Goal: Task Accomplishment & Management: Use online tool/utility

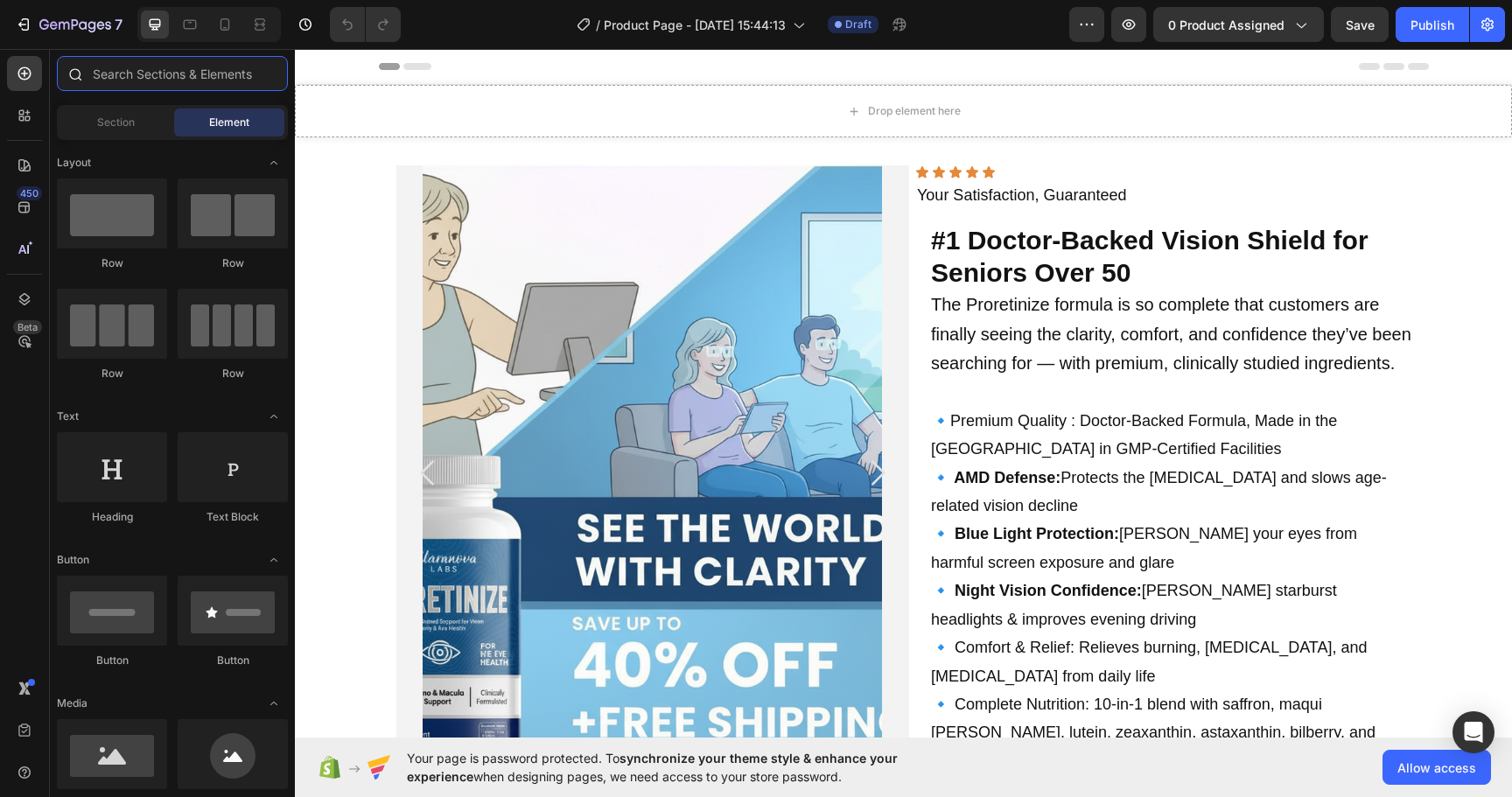
click at [154, 70] on input "text" at bounding box center [172, 73] width 231 height 35
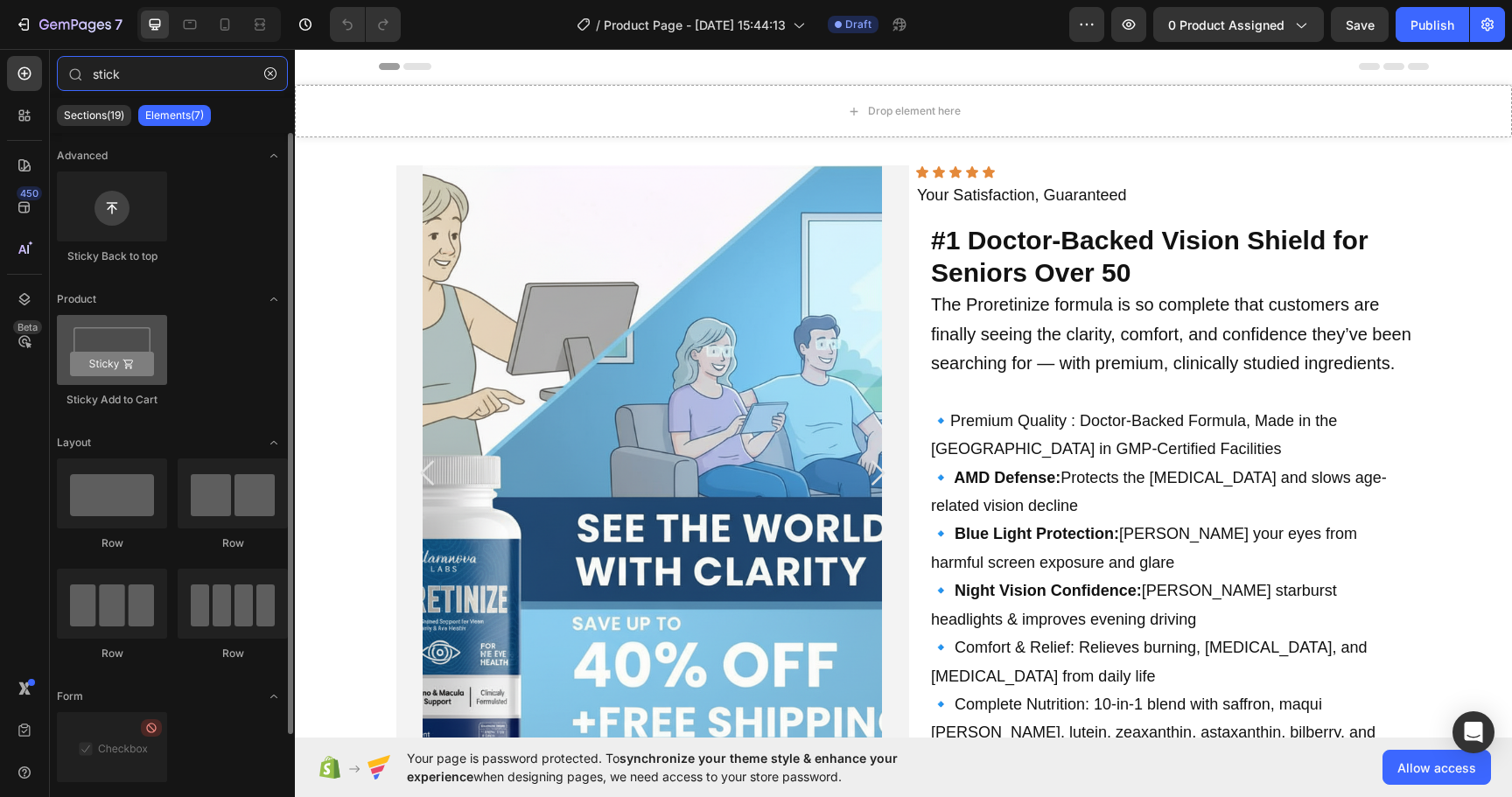
type input "stick"
click at [137, 353] on div at bounding box center [112, 350] width 110 height 70
click at [177, 458] on div "Sticky Add to Cart" at bounding box center [232, 504] width 110 height 92
click at [120, 364] on div at bounding box center [112, 350] width 110 height 70
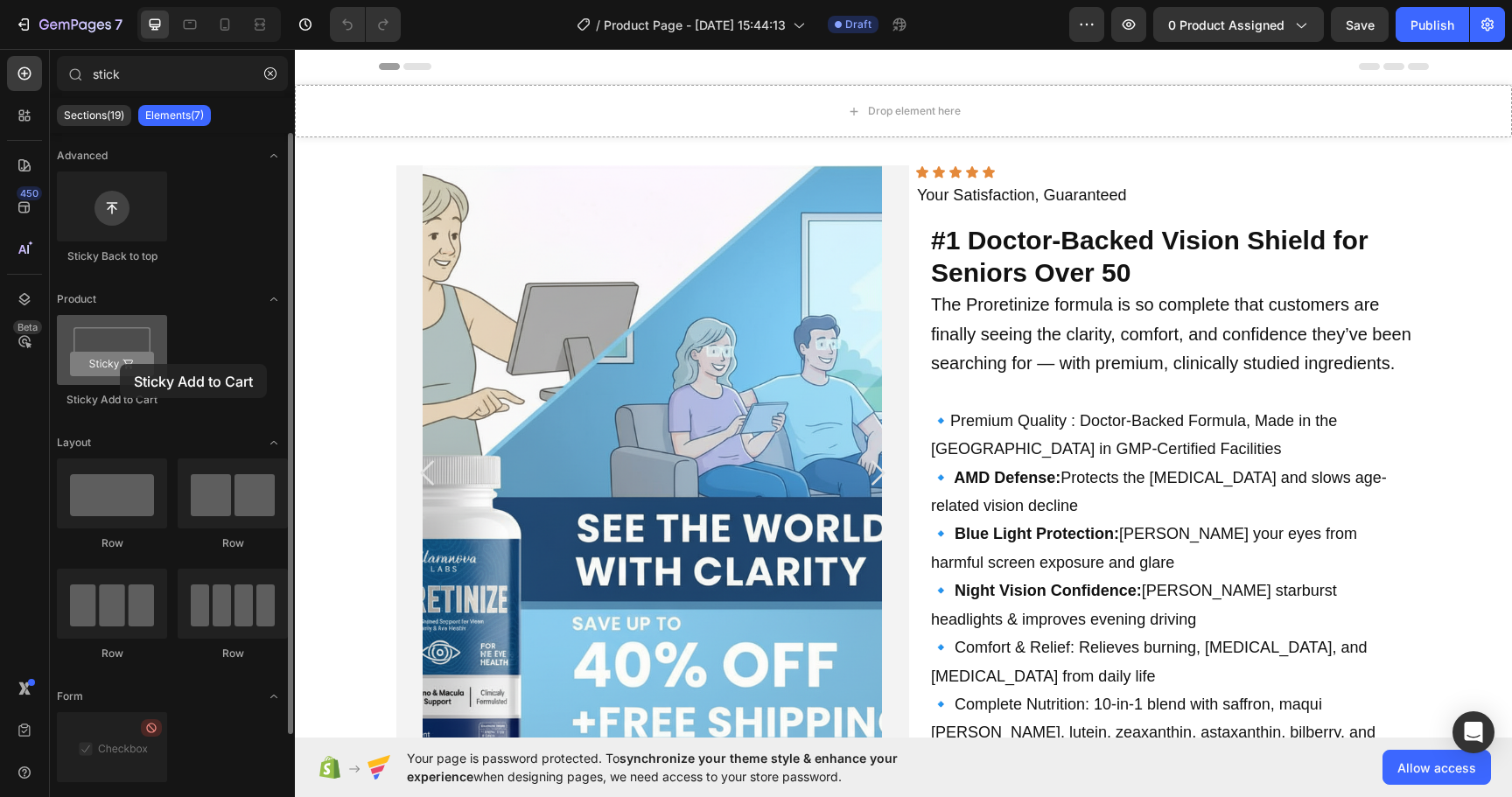
click at [120, 364] on div at bounding box center [112, 350] width 110 height 70
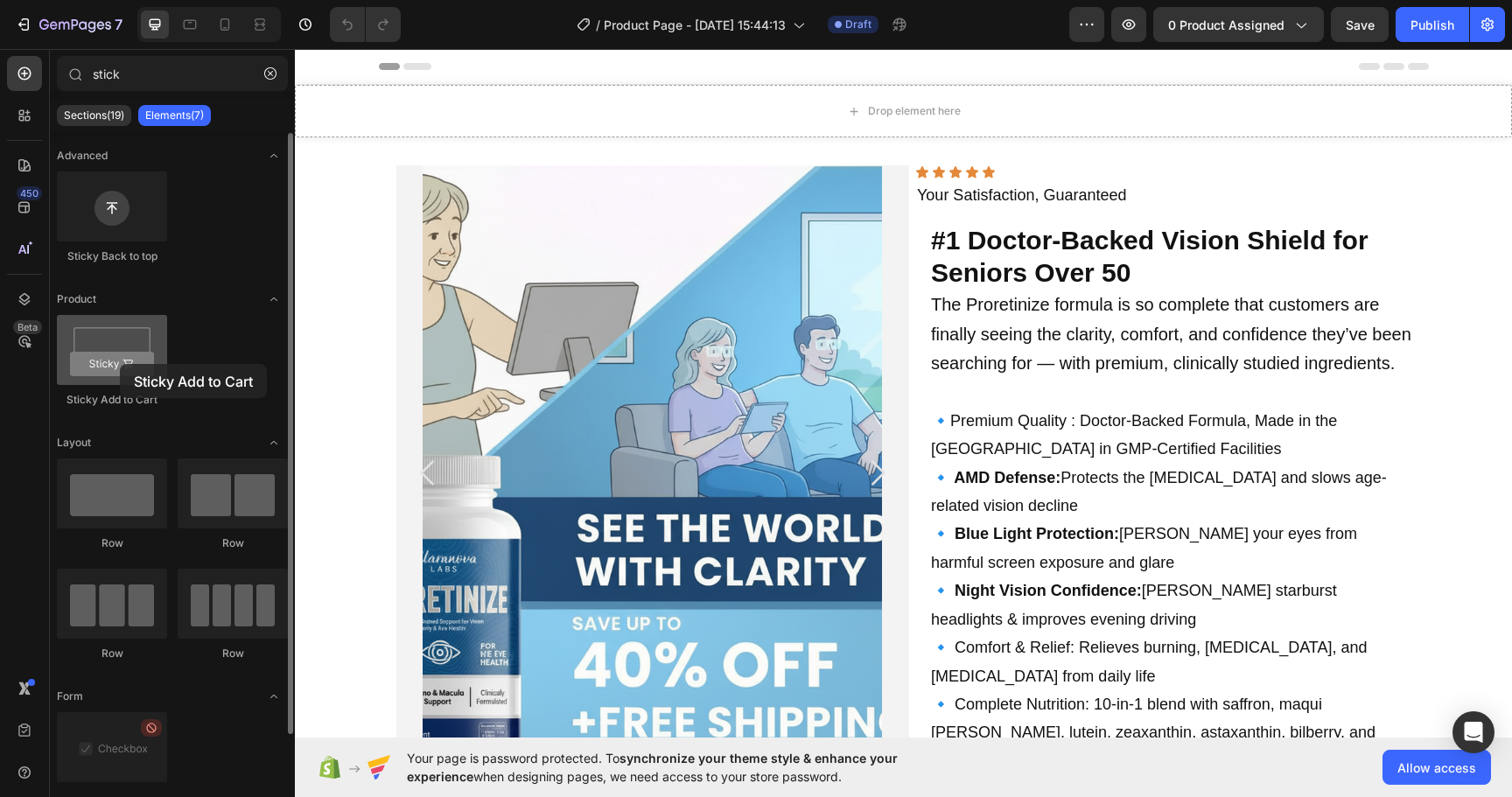
click at [120, 364] on div at bounding box center [112, 350] width 110 height 70
click at [121, 348] on div at bounding box center [112, 350] width 110 height 70
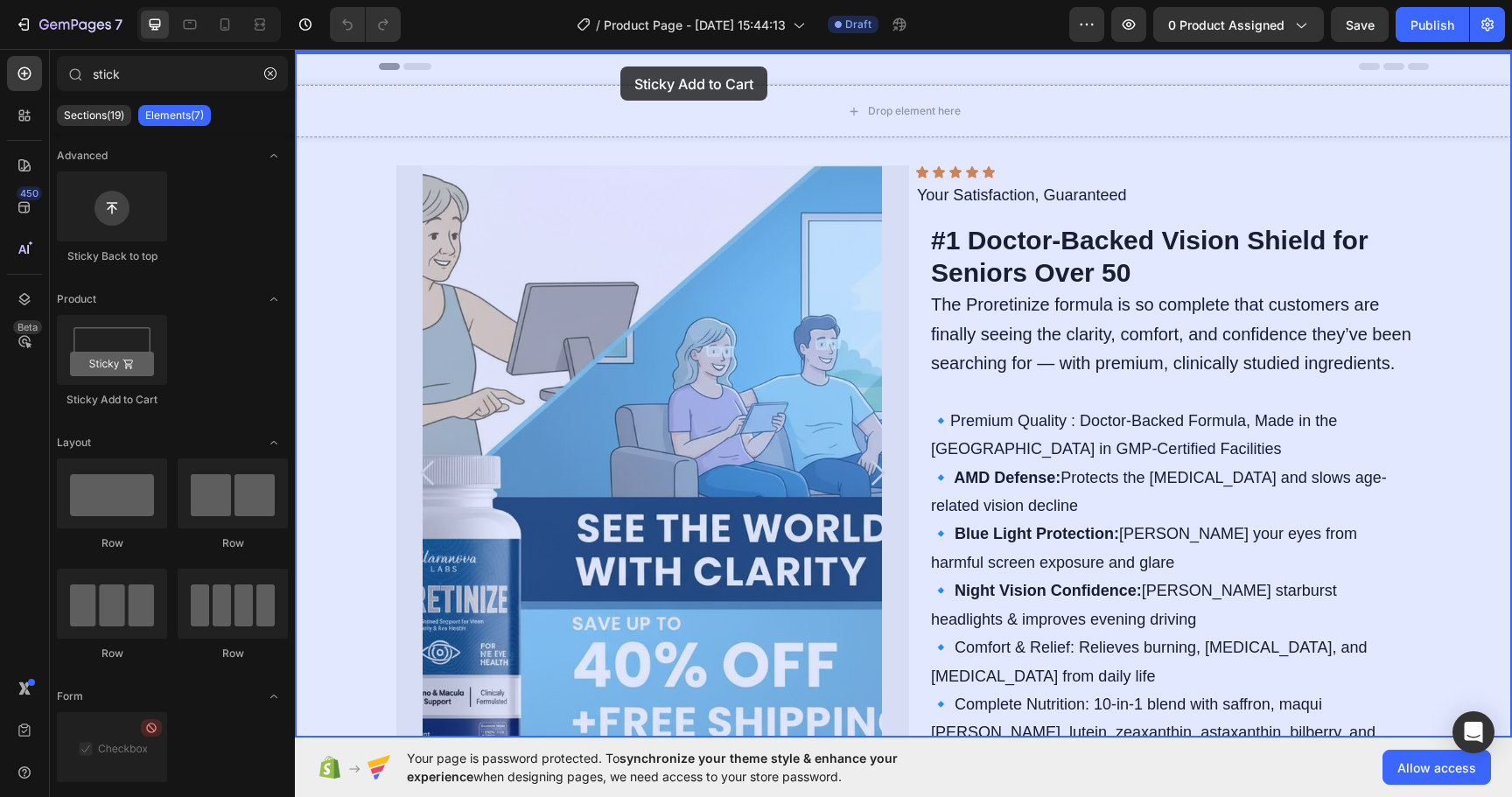
drag, startPoint x: 415, startPoint y: 396, endPoint x: 621, endPoint y: 67, distance: 388.2
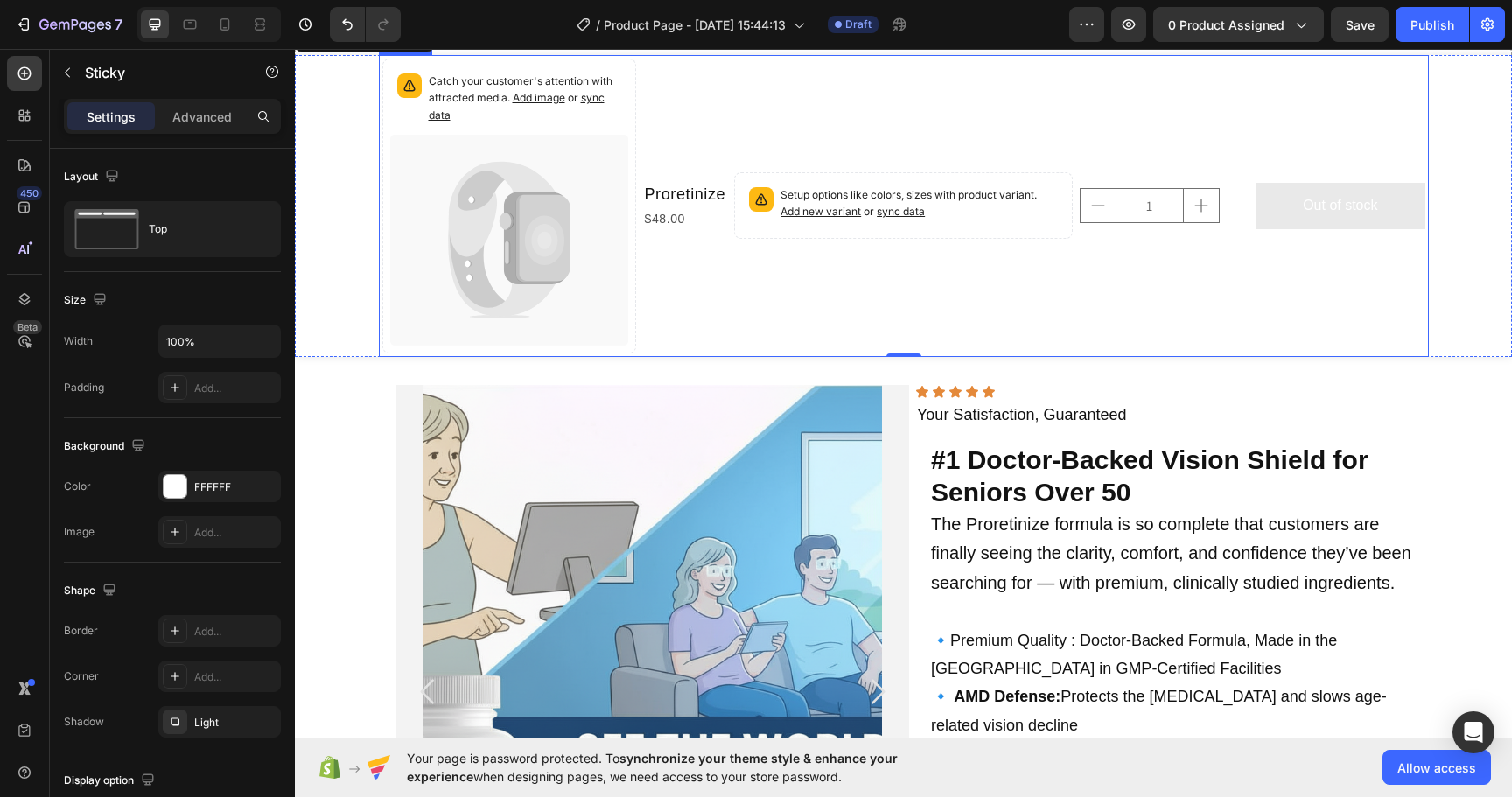
scroll to position [81, 0]
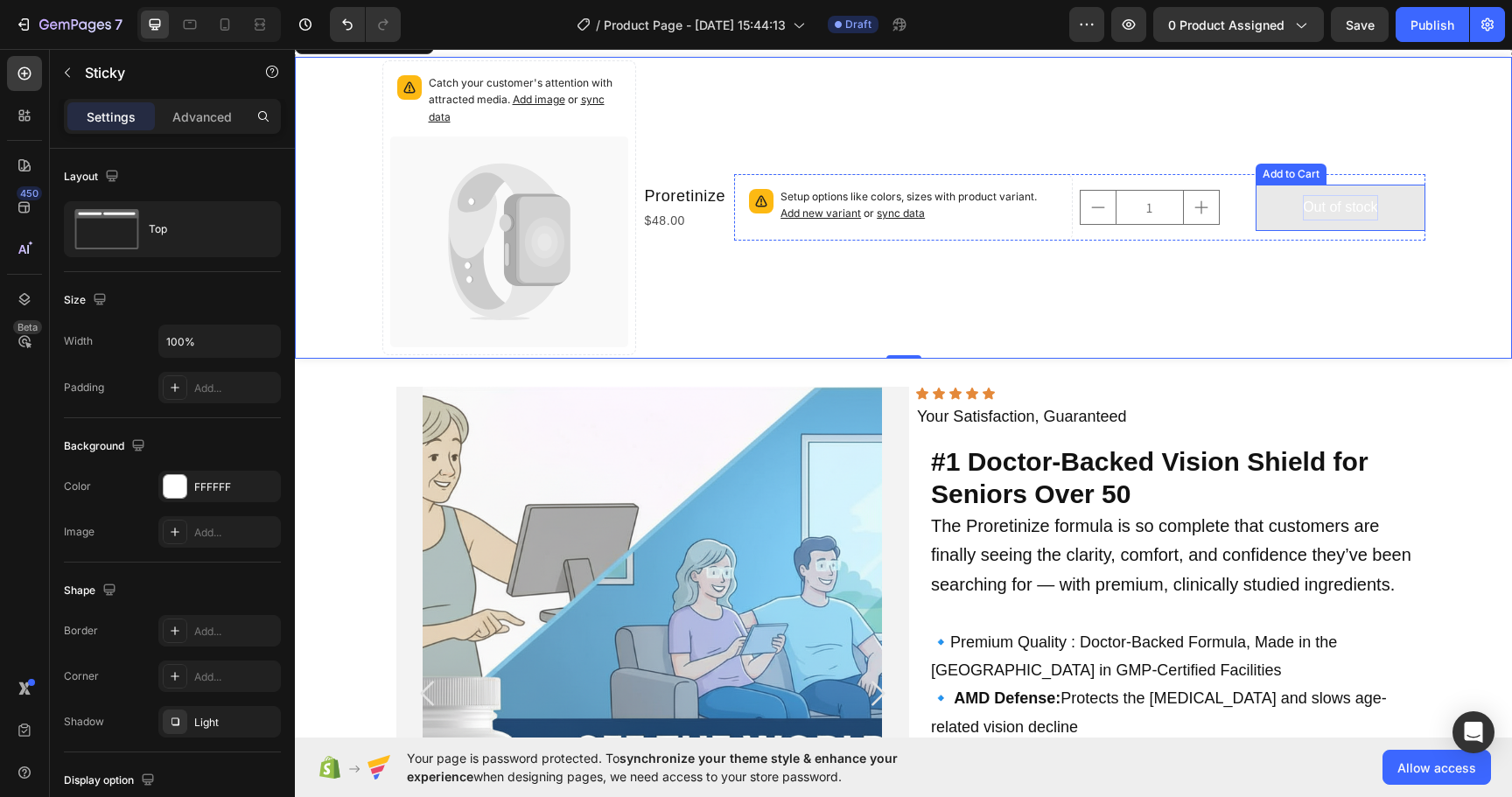
click at [1319, 204] on div "Out of stock" at bounding box center [1339, 208] width 74 height 26
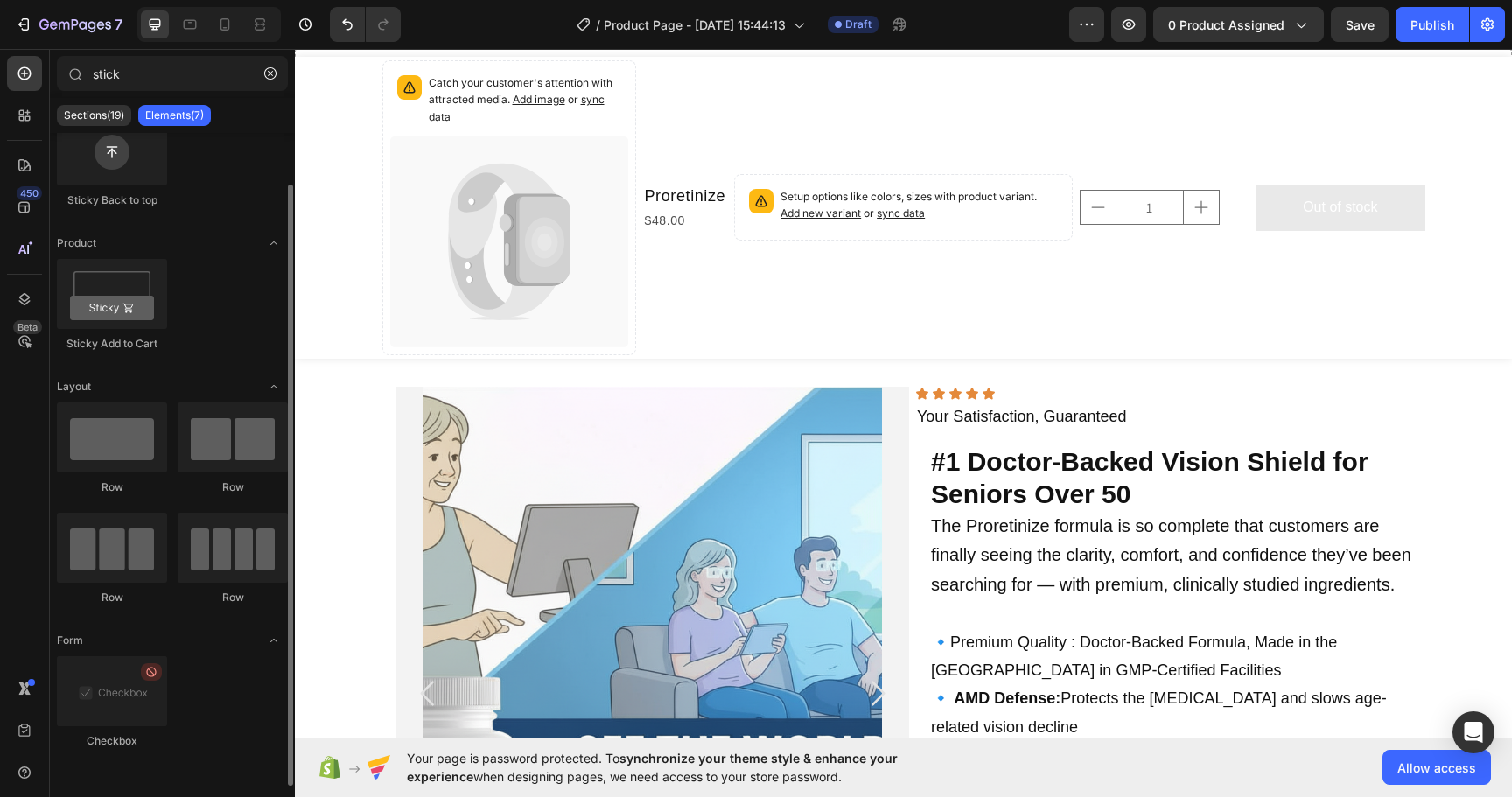
scroll to position [0, 0]
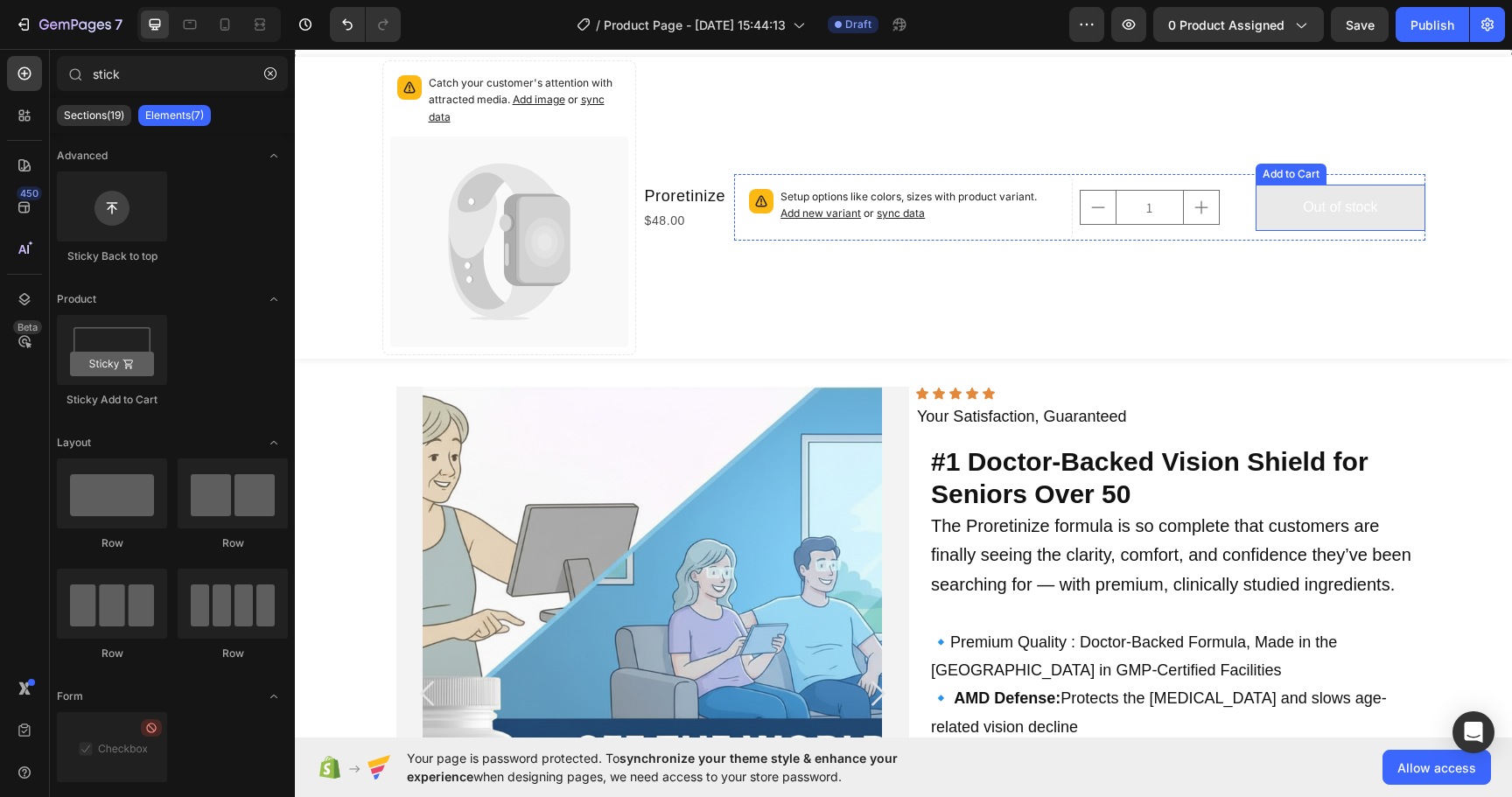
click at [1267, 198] on button "Out of stock" at bounding box center [1339, 208] width 169 height 47
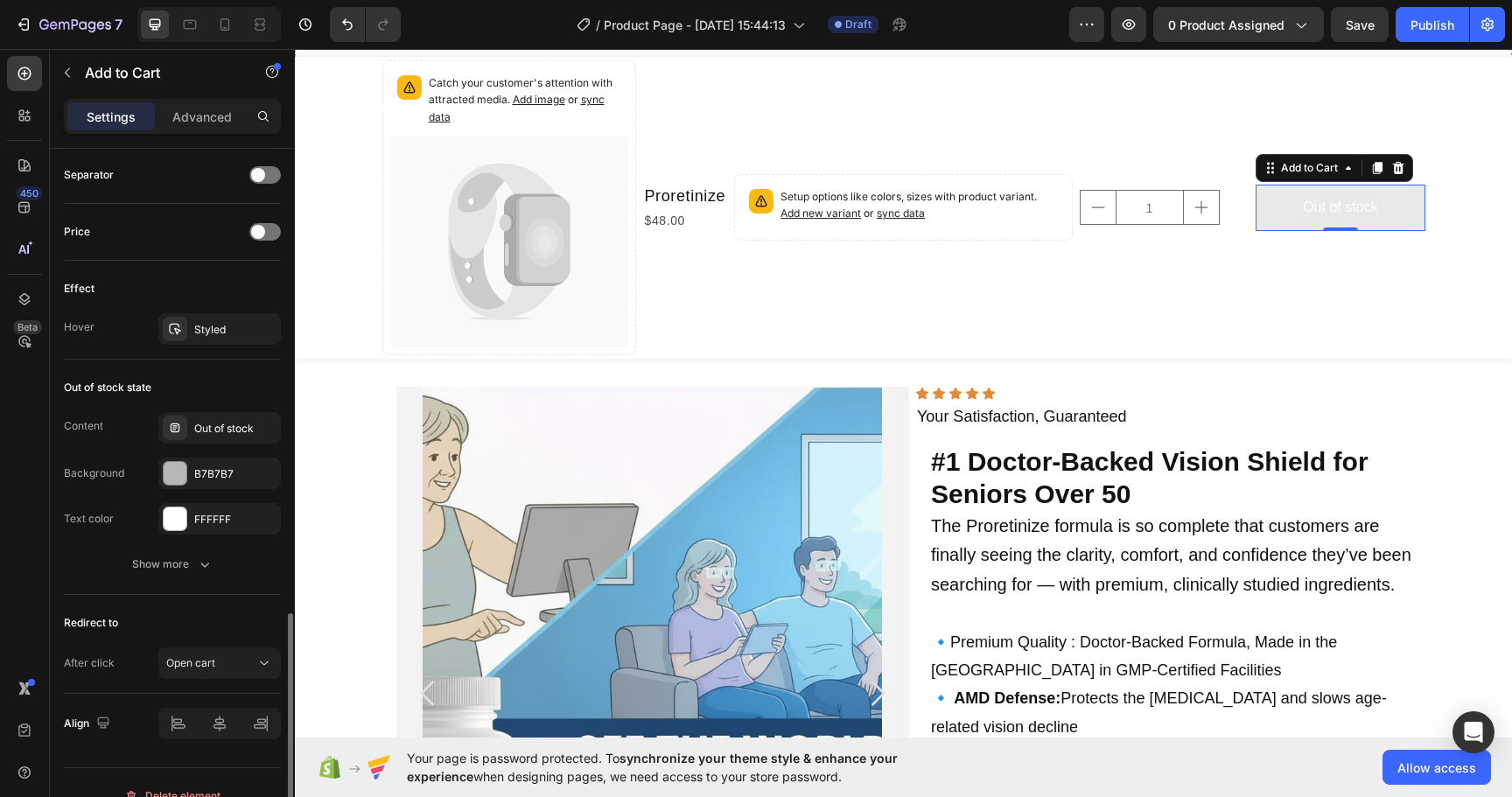
scroll to position [1177, 0]
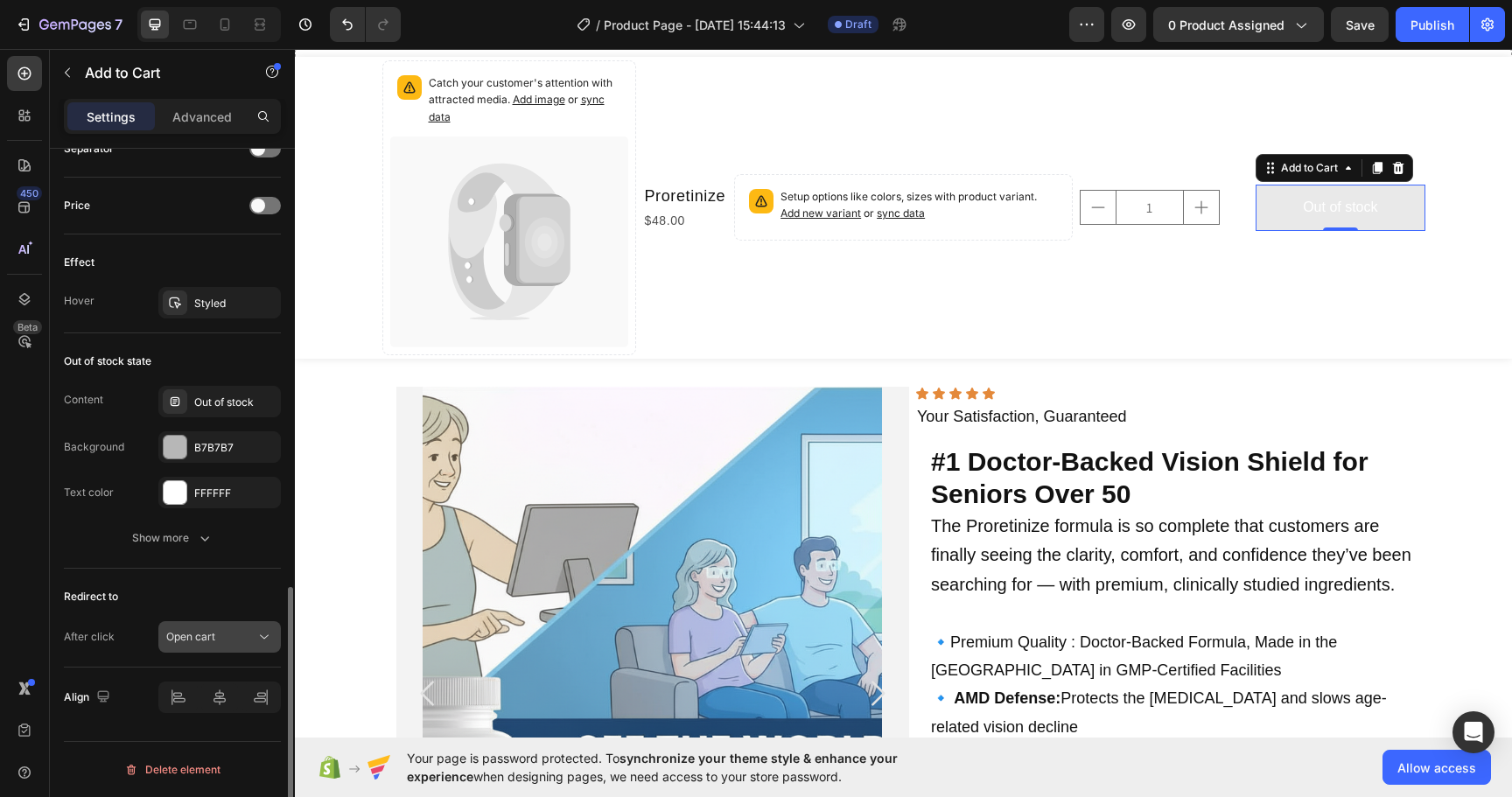
click at [234, 644] on div "Open cart" at bounding box center [211, 637] width 90 height 16
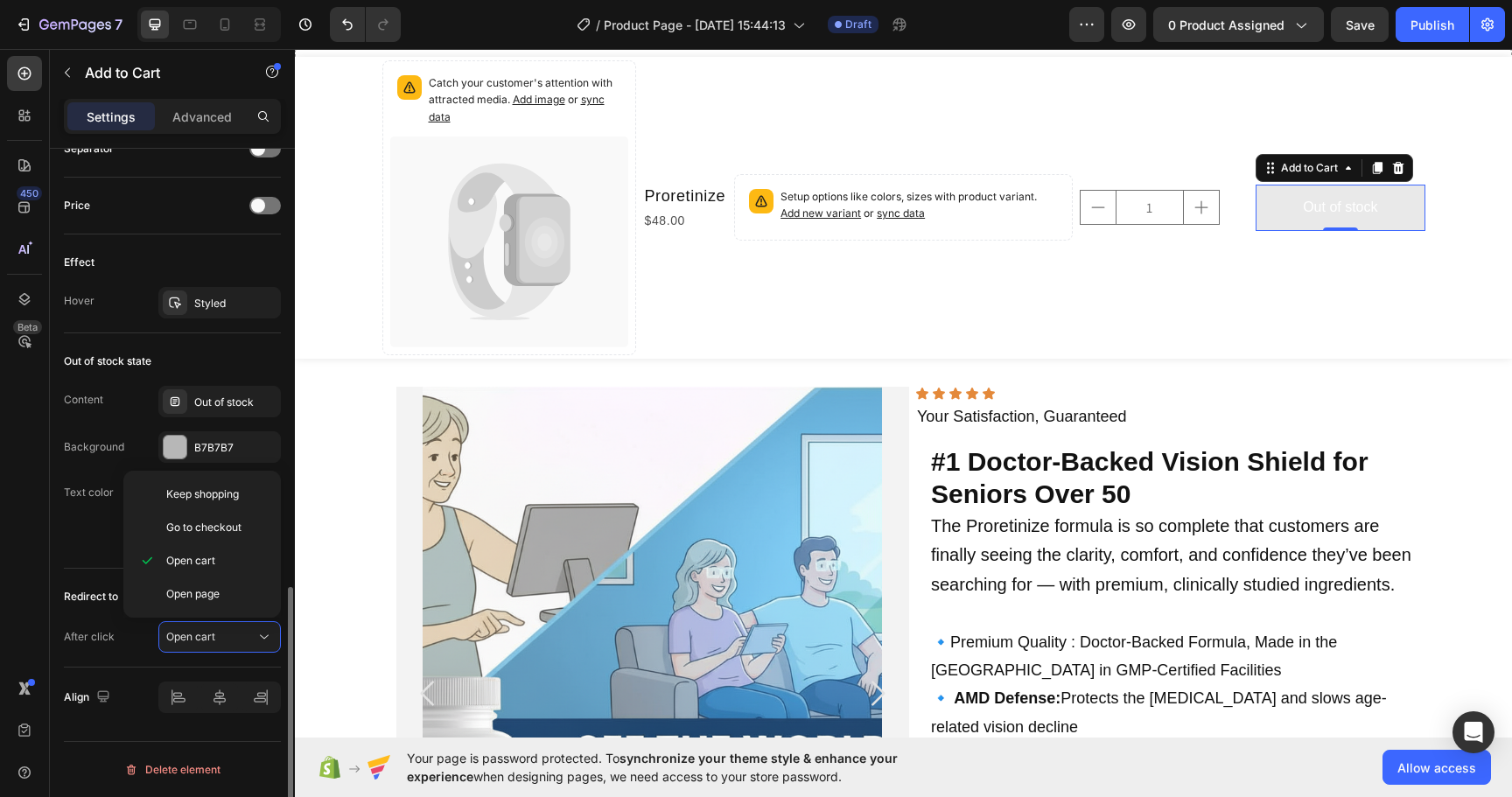
click at [78, 521] on div "Content Out of stock Background B7B7B7 Text color FFFFFF Show more" at bounding box center [172, 470] width 217 height 168
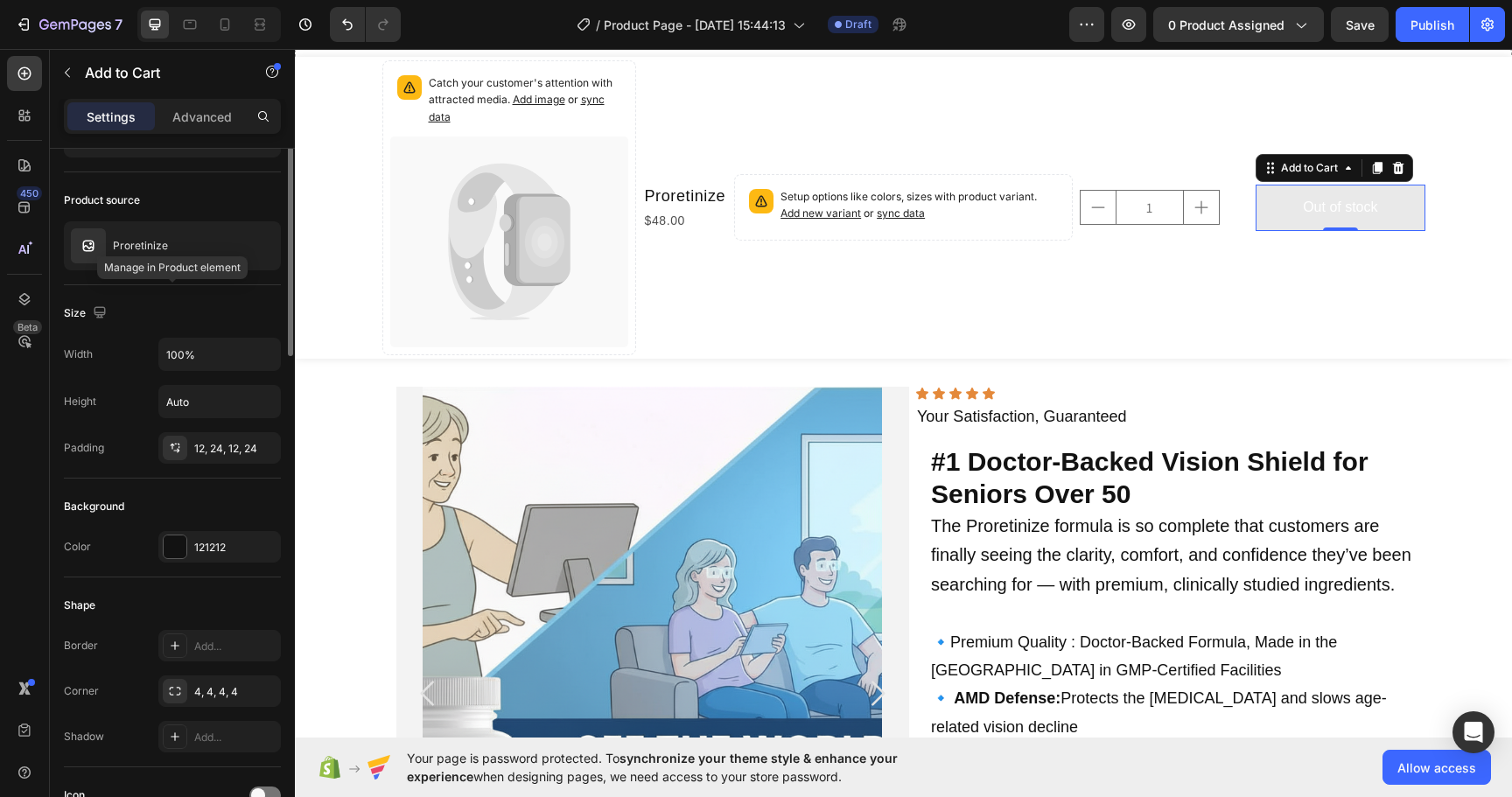
scroll to position [0, 0]
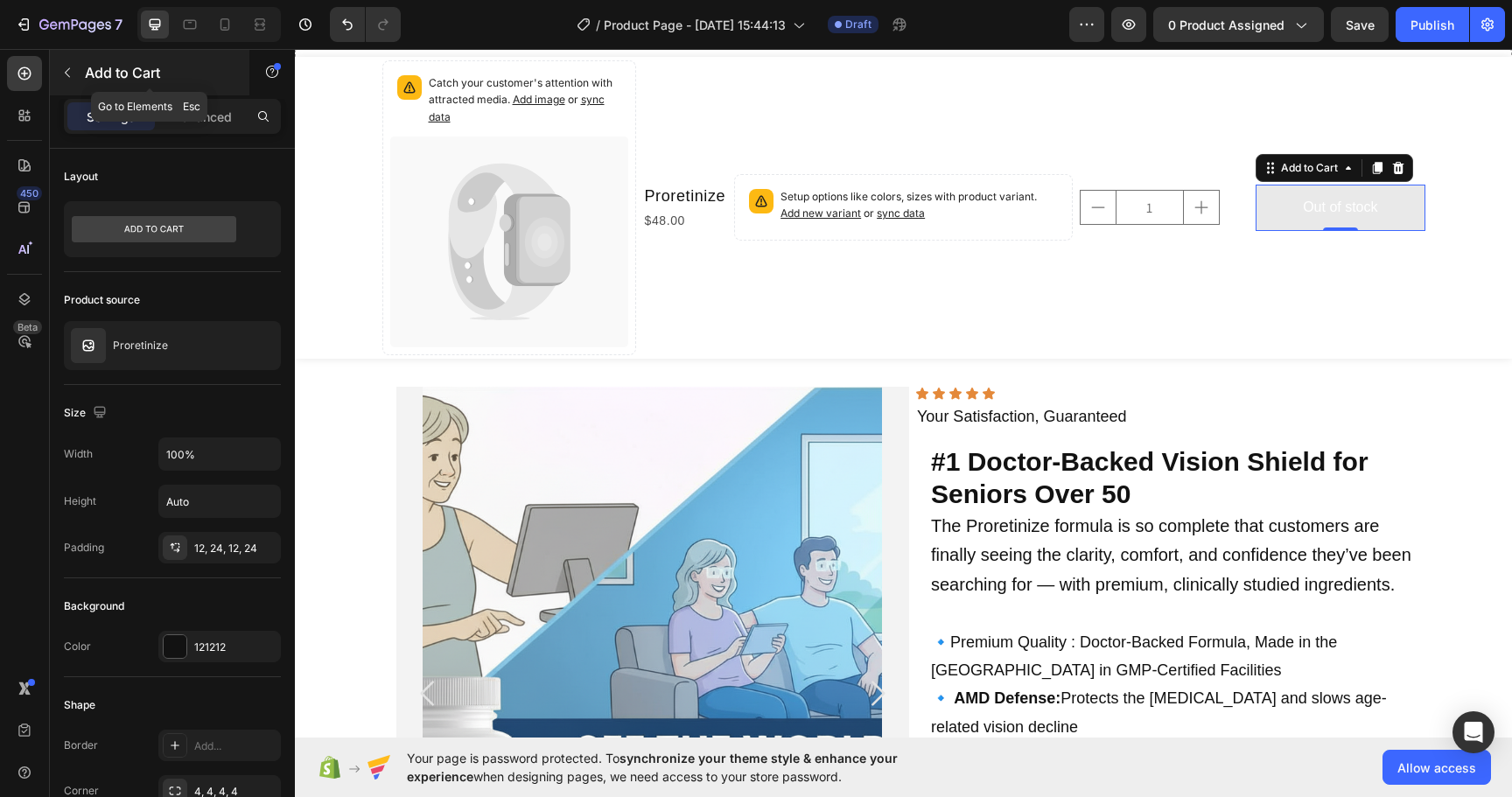
click at [70, 80] on button "button" at bounding box center [67, 72] width 28 height 28
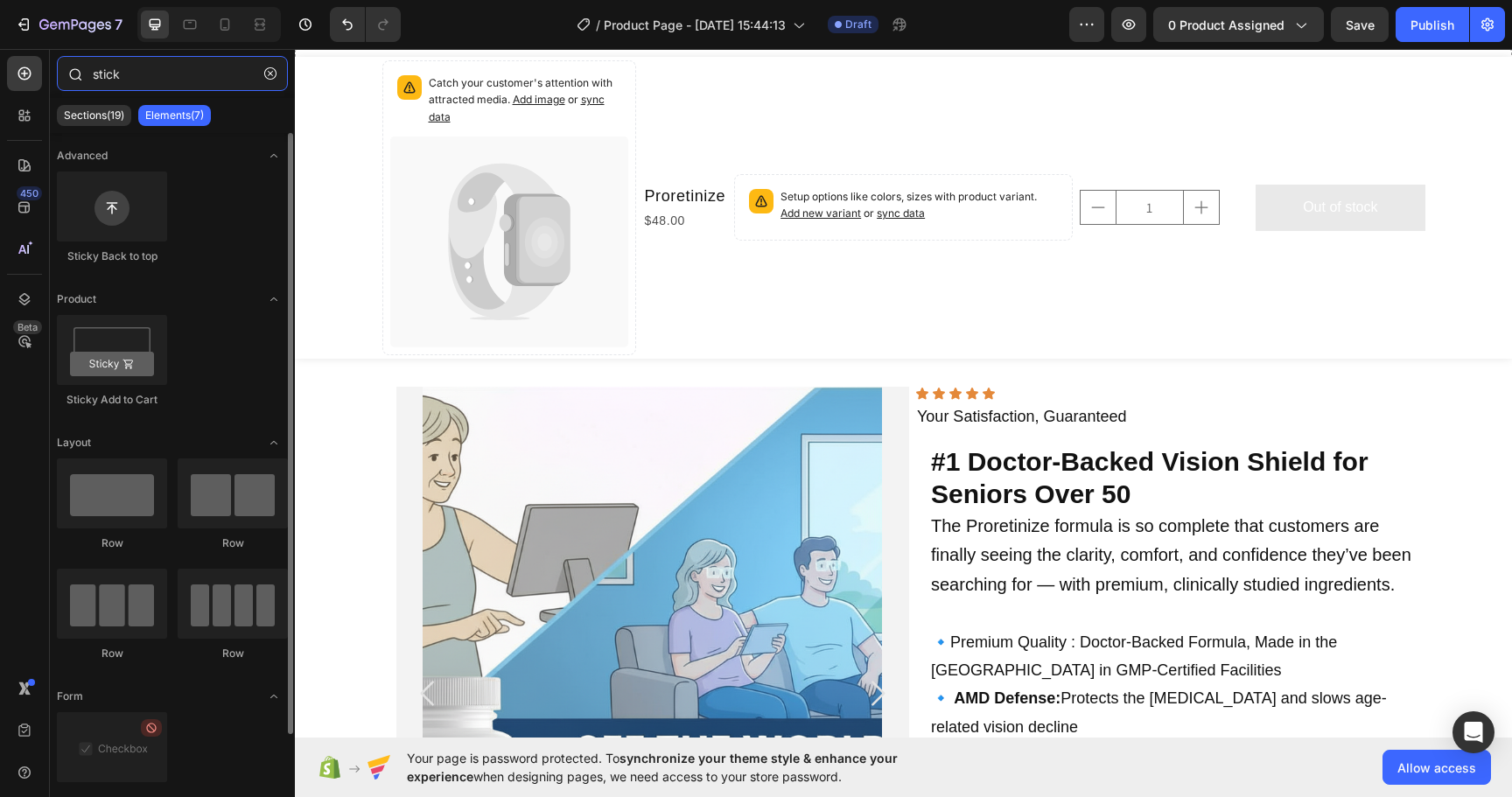
click at [145, 70] on input "stick" at bounding box center [172, 73] width 231 height 35
click at [81, 109] on p "Sections(18)" at bounding box center [94, 115] width 60 height 14
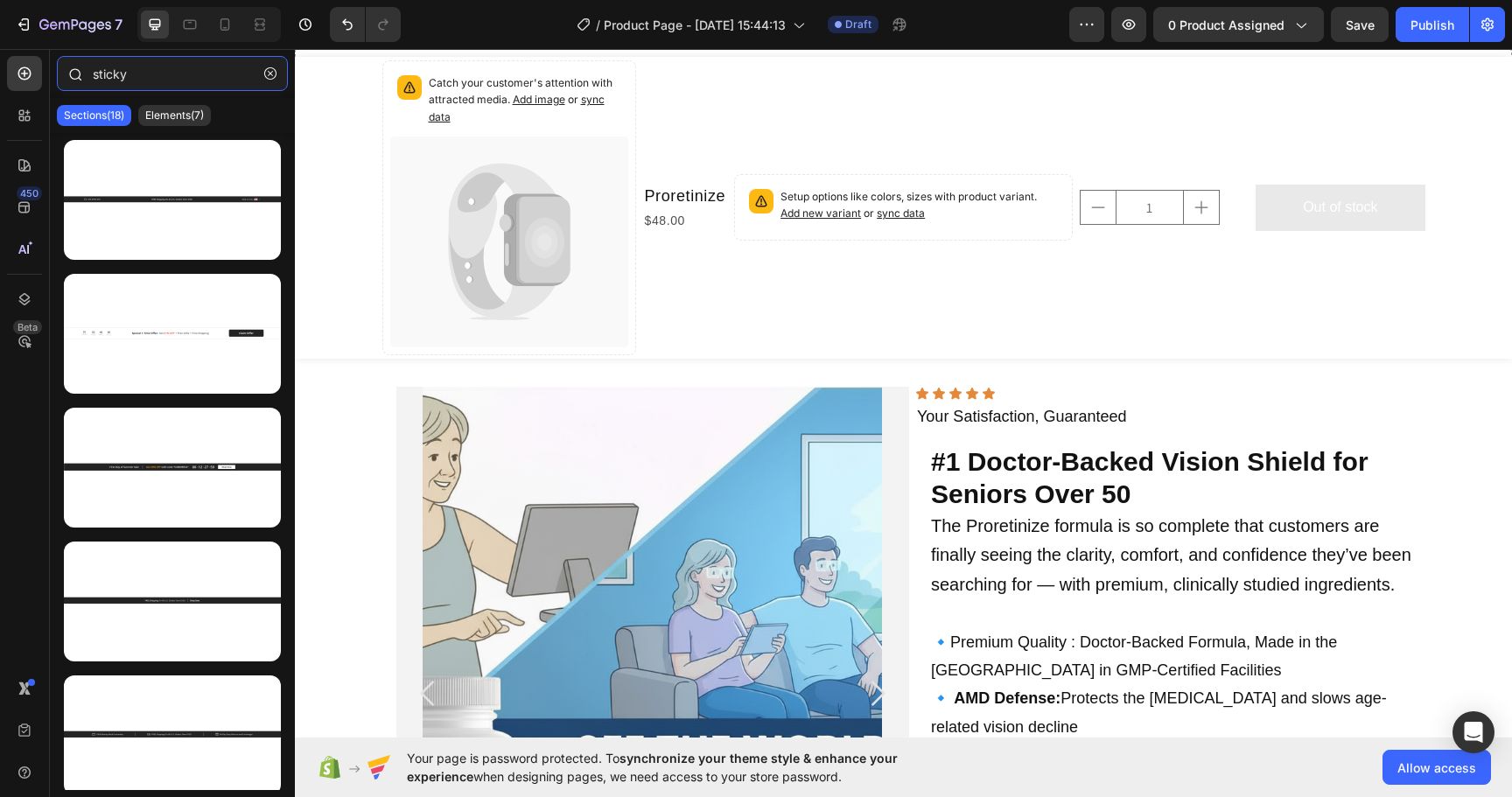
click at [181, 76] on input "sticky" at bounding box center [172, 73] width 231 height 35
type input "sticky"
click at [203, 113] on p "Elements(7)" at bounding box center [175, 115] width 59 height 14
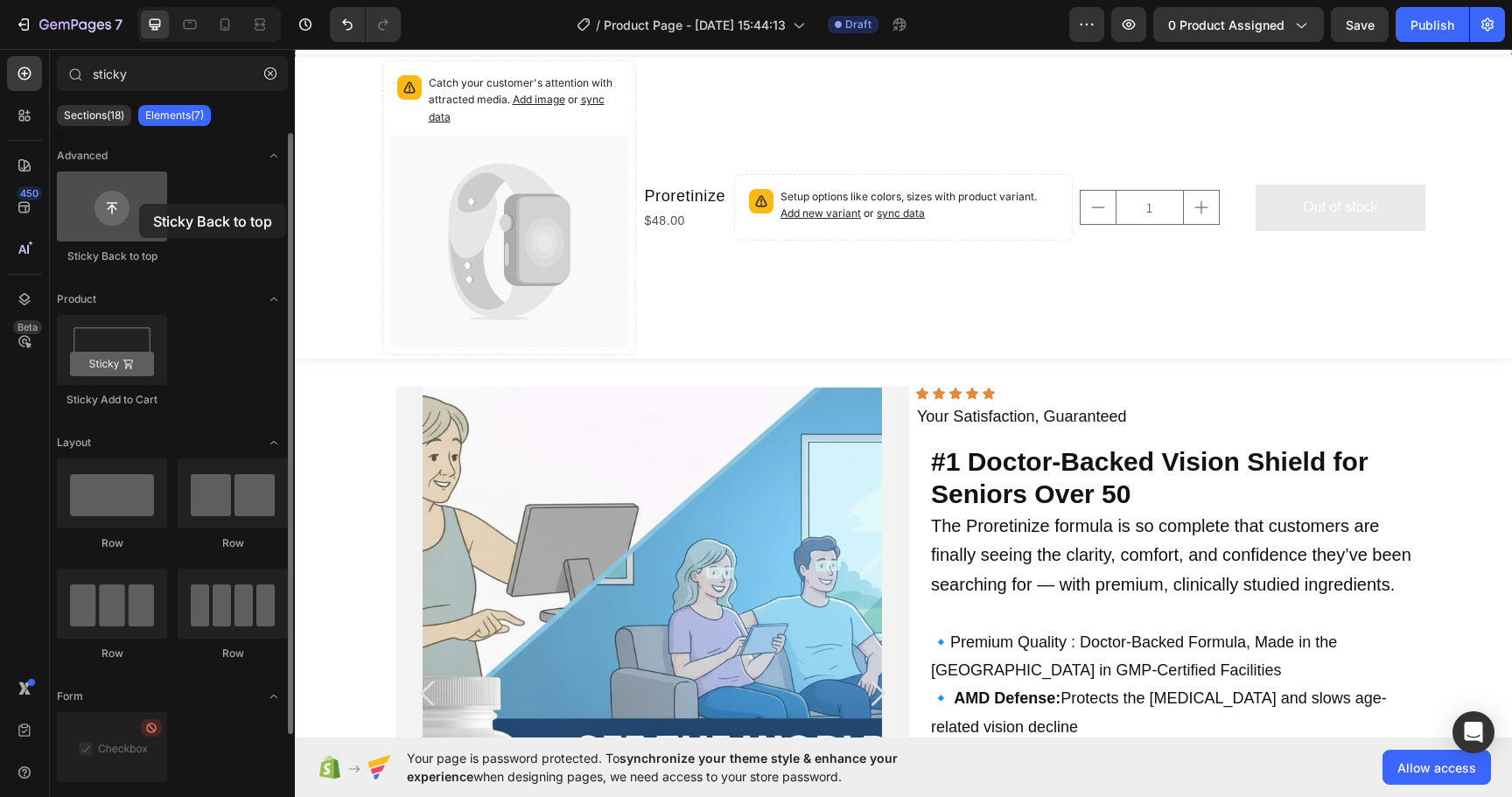
click at [139, 204] on div at bounding box center [112, 206] width 110 height 70
click at [113, 211] on div at bounding box center [112, 206] width 110 height 70
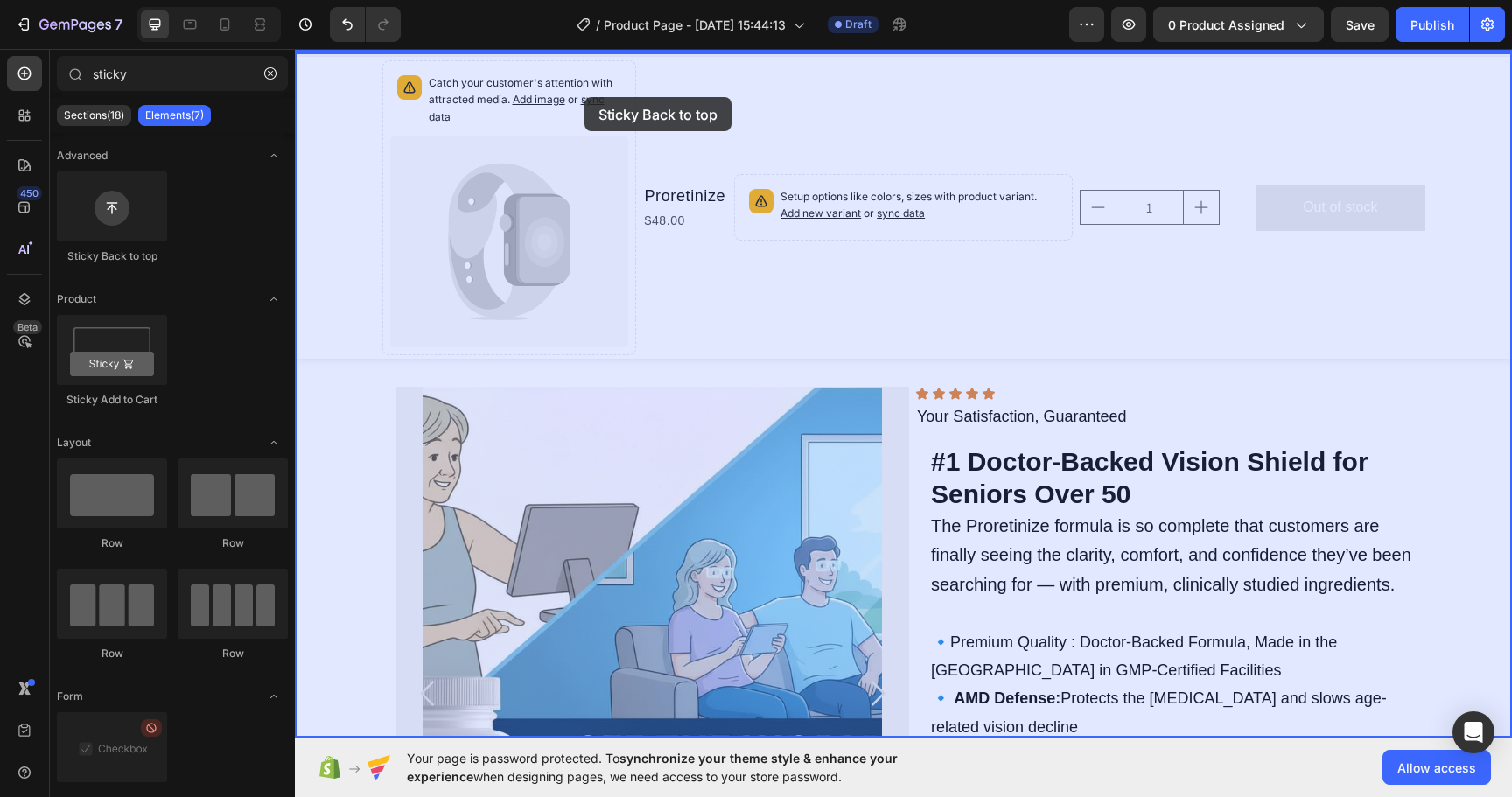
drag, startPoint x: 409, startPoint y: 261, endPoint x: 587, endPoint y: 96, distance: 242.7
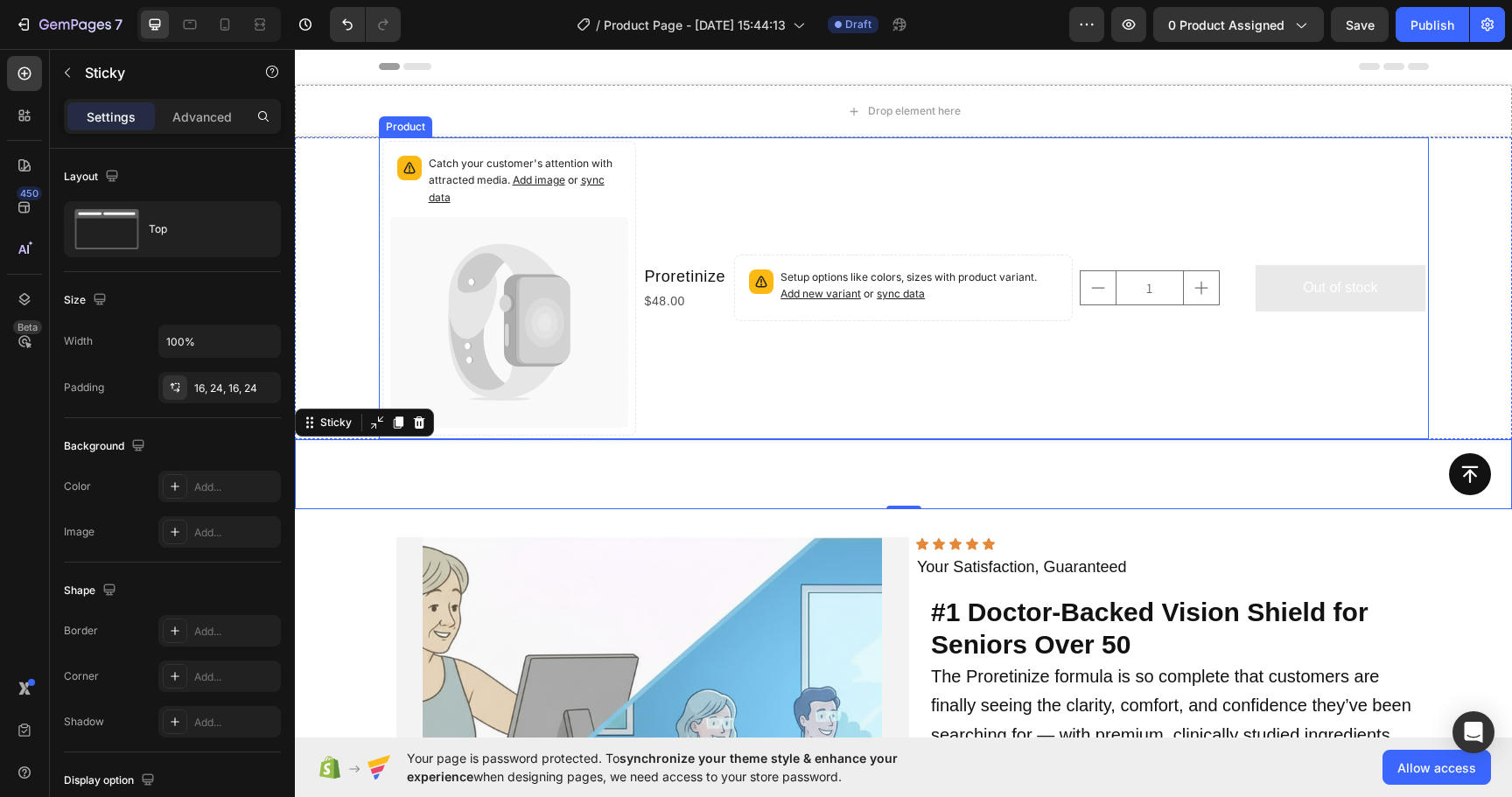
click at [1053, 171] on div "Setup options like colors, sizes with product variant. Add new variant or sync …" at bounding box center [1078, 288] width 691 height 295
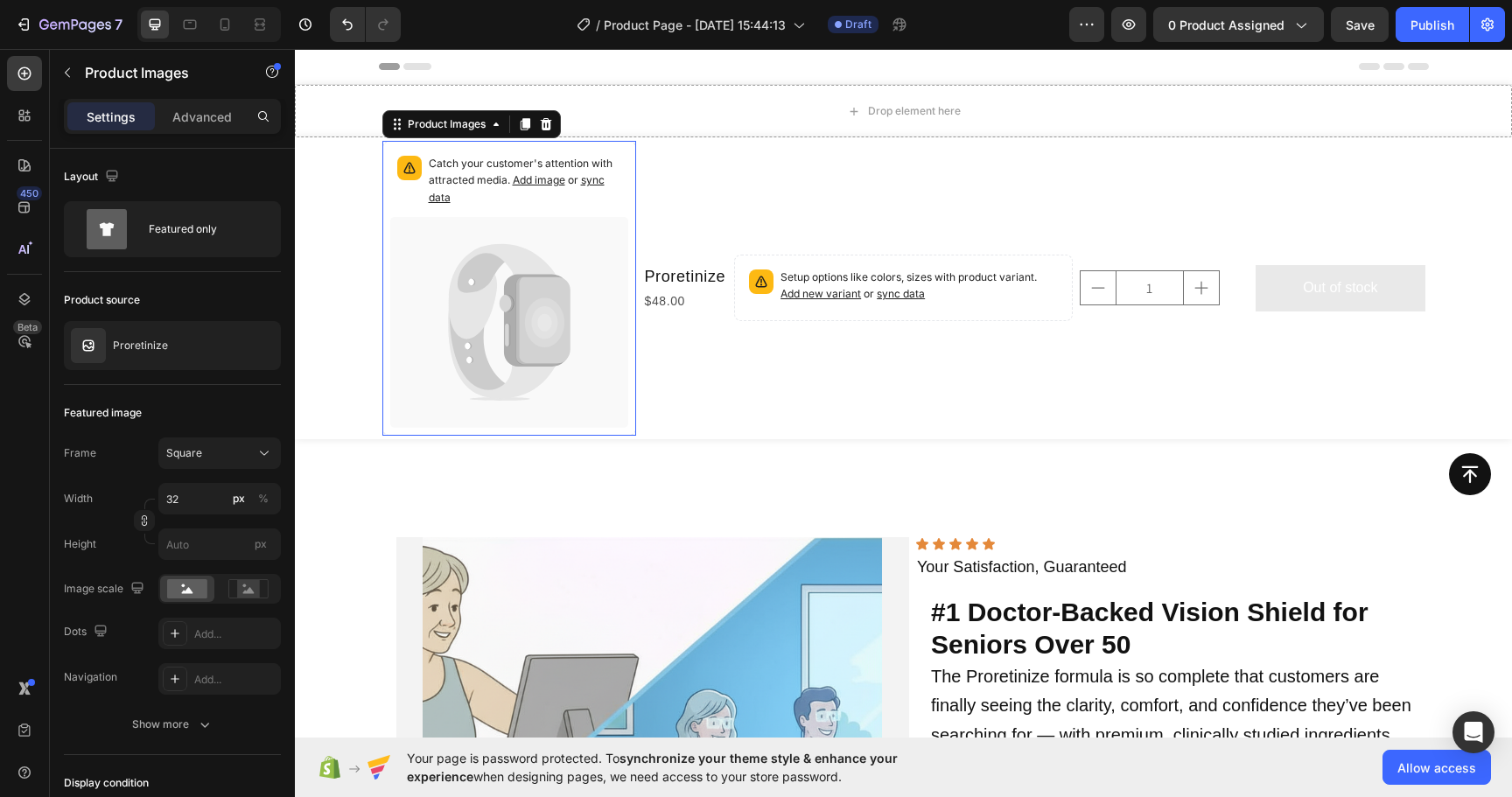
click at [411, 359] on icon at bounding box center [509, 322] width 238 height 210
click at [771, 190] on div "Setup options like colors, sizes with product variant. Add new variant or sync …" at bounding box center [1078, 288] width 691 height 295
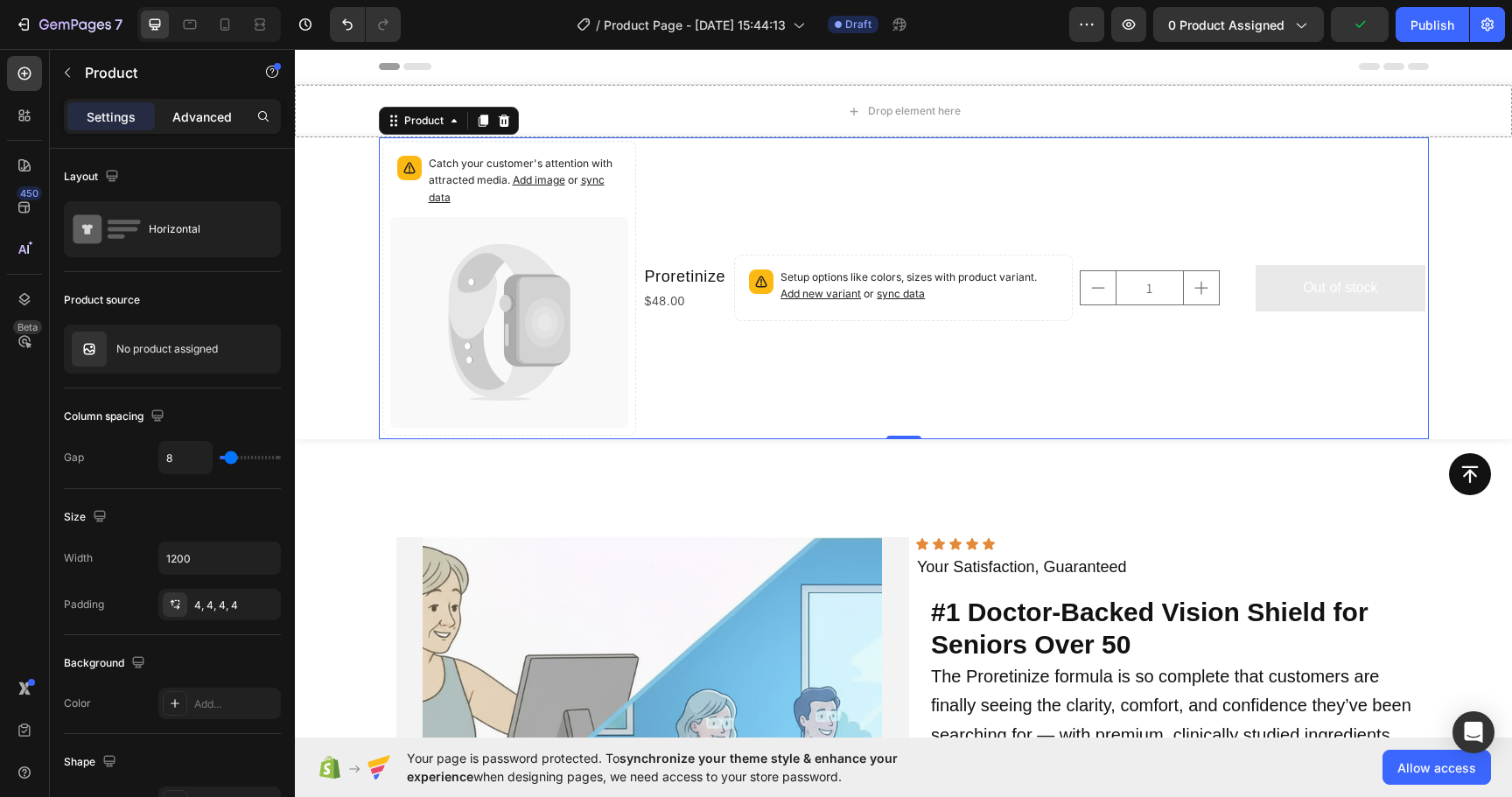
click at [180, 124] on p "Advanced" at bounding box center [201, 117] width 59 height 18
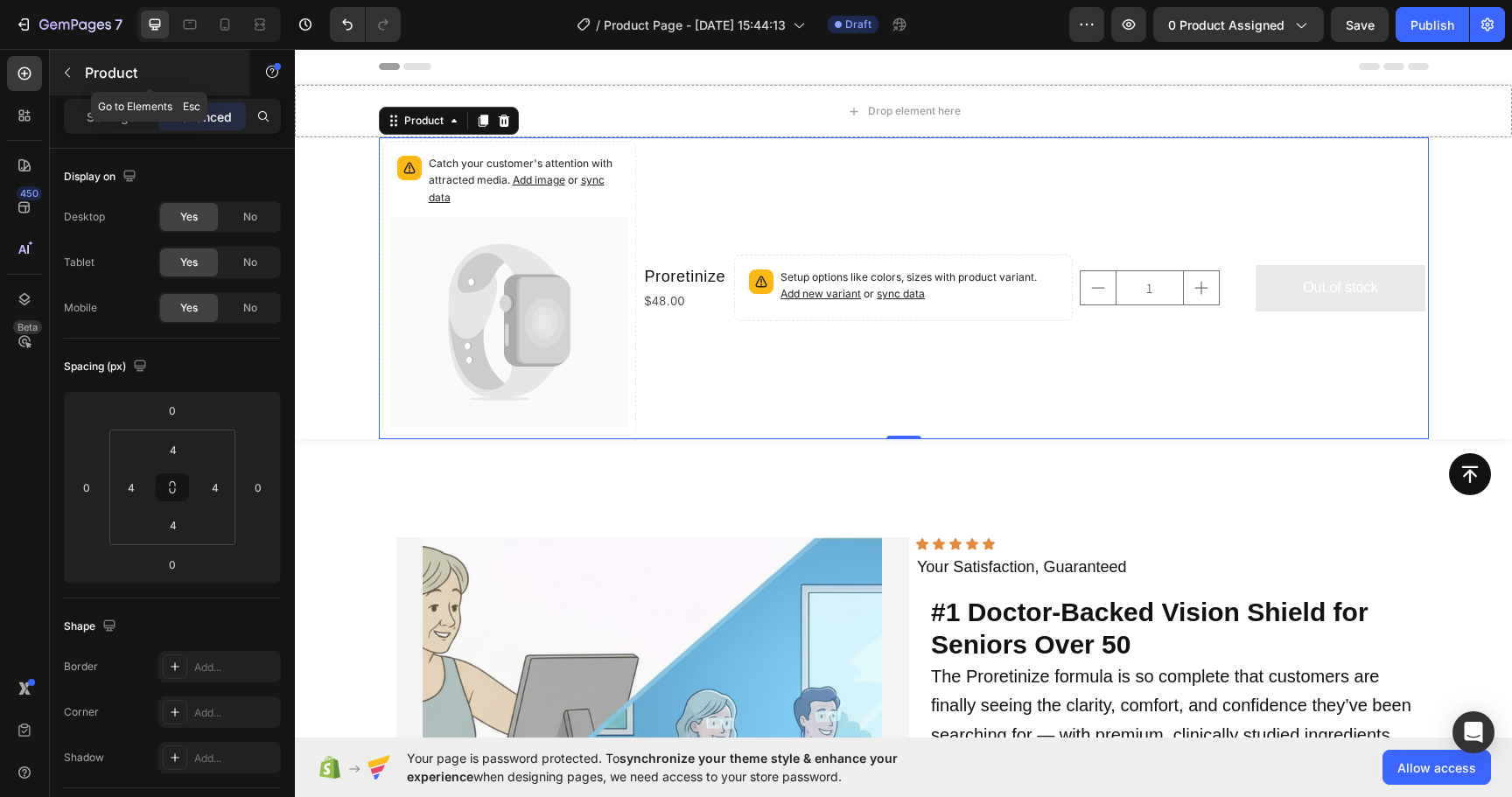
click at [70, 74] on icon "button" at bounding box center [67, 72] width 14 height 14
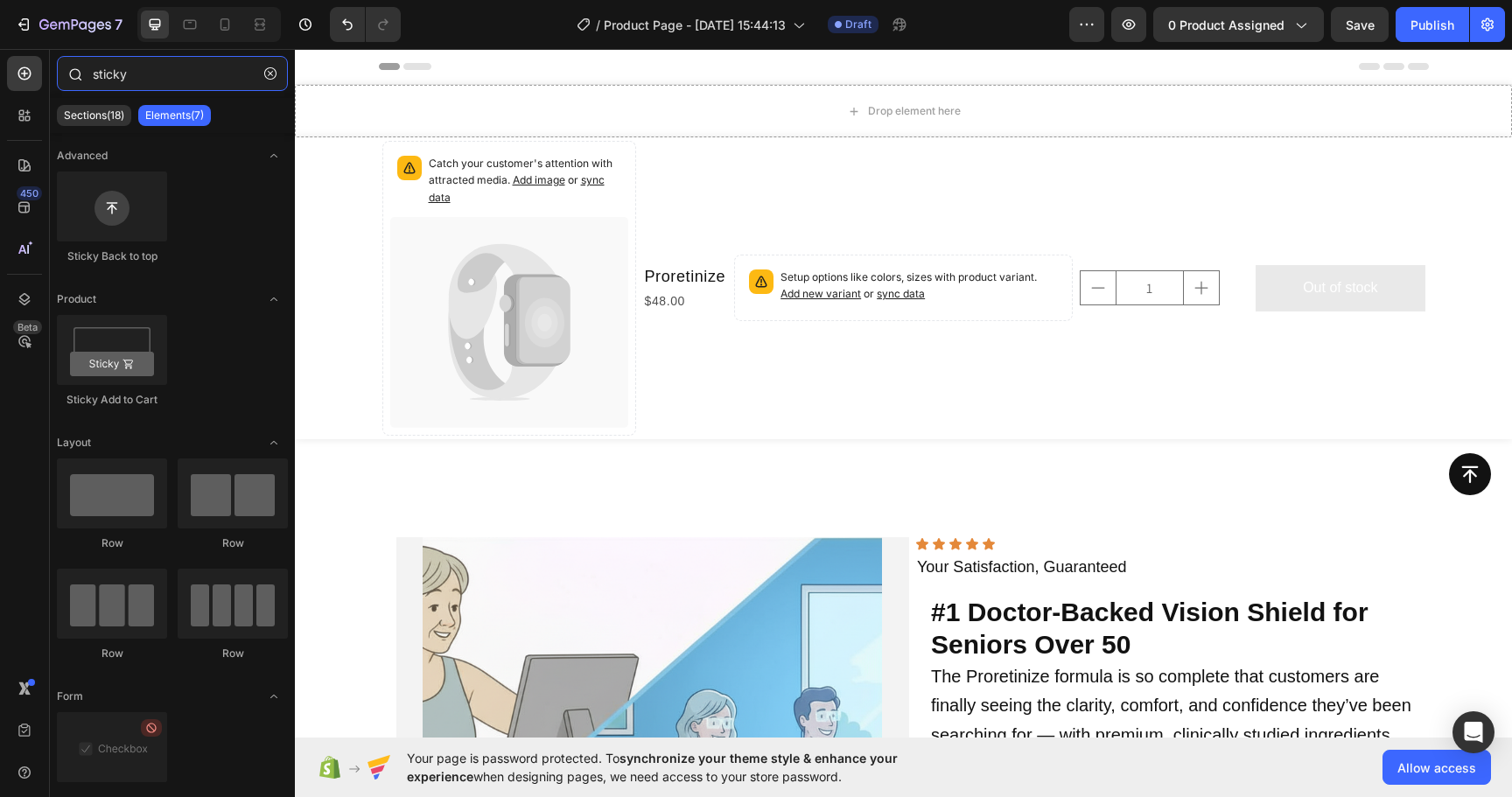
click at [158, 81] on input "sticky" at bounding box center [172, 73] width 231 height 35
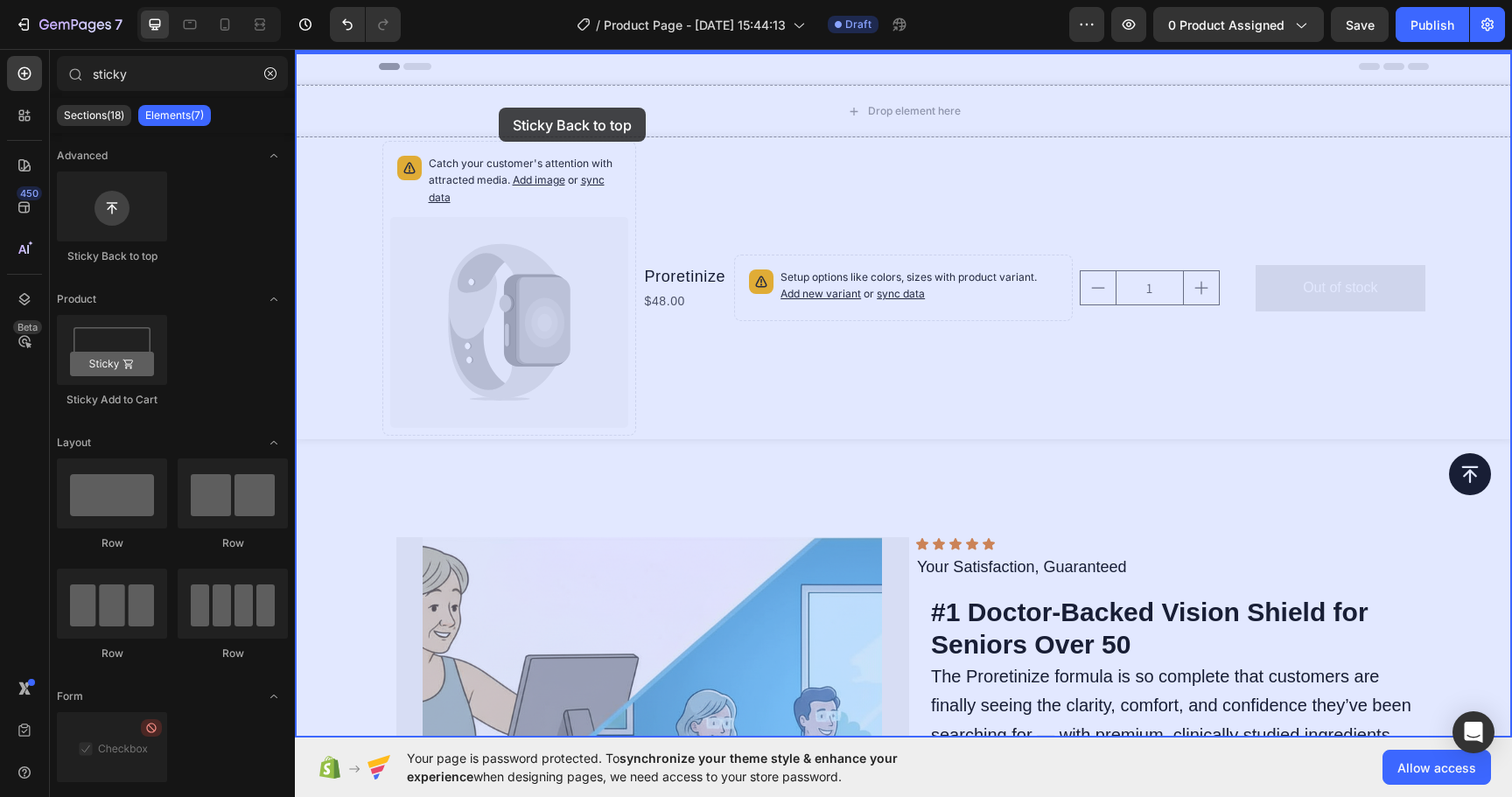
drag, startPoint x: 447, startPoint y: 253, endPoint x: 499, endPoint y: 105, distance: 156.9
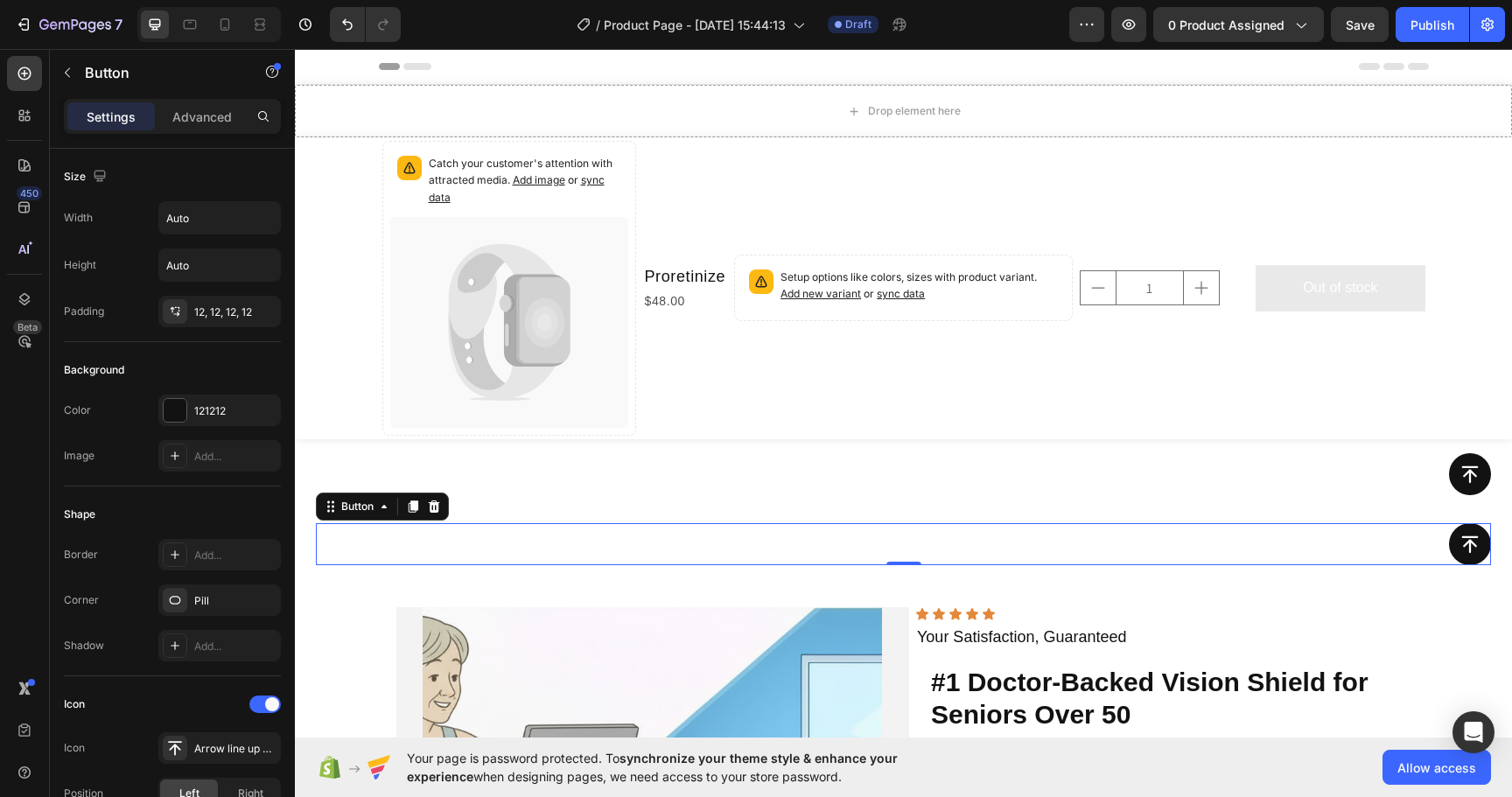
click at [788, 541] on div "Button 0" at bounding box center [903, 544] width 1174 height 42
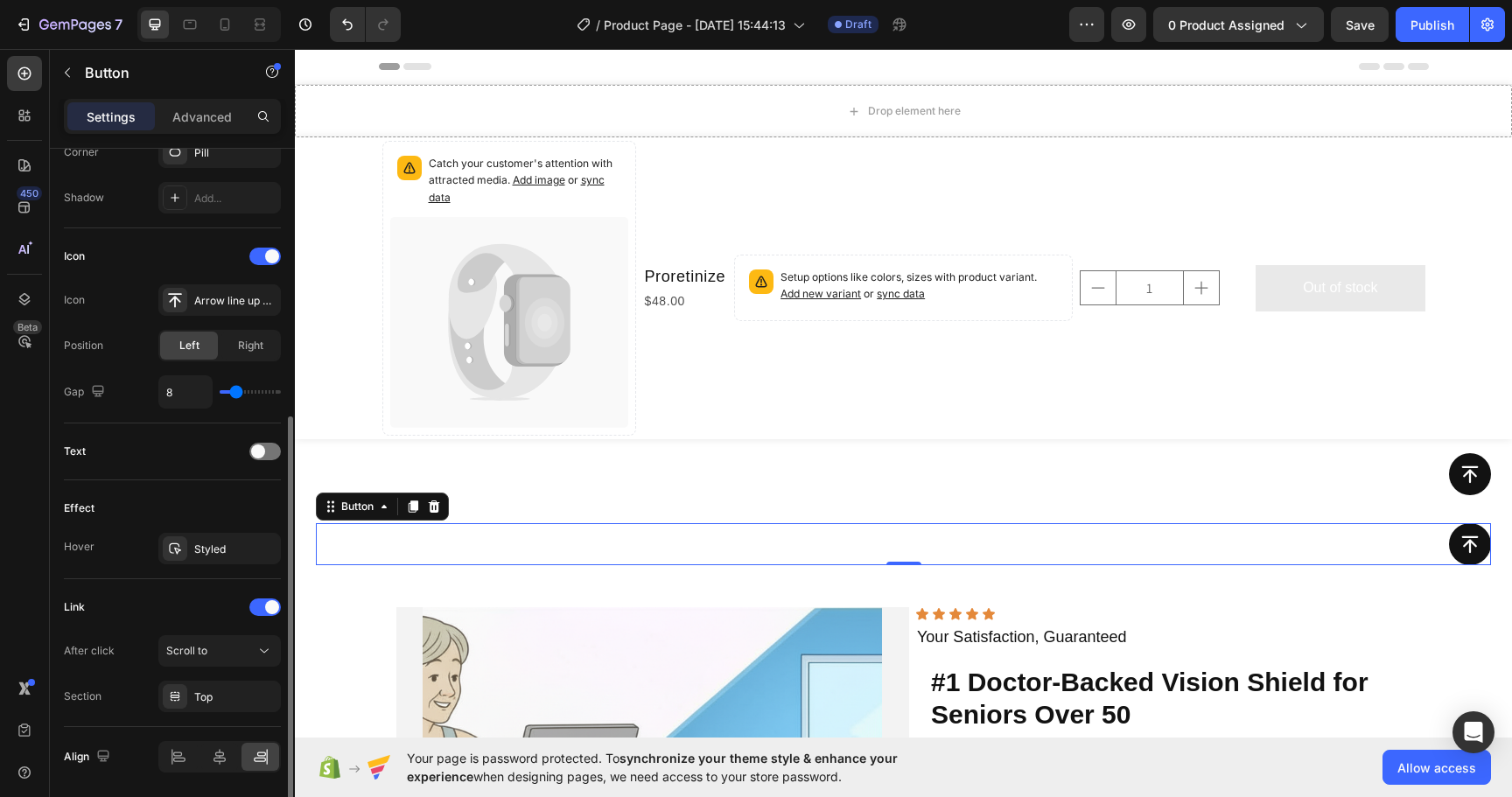
scroll to position [508, 0]
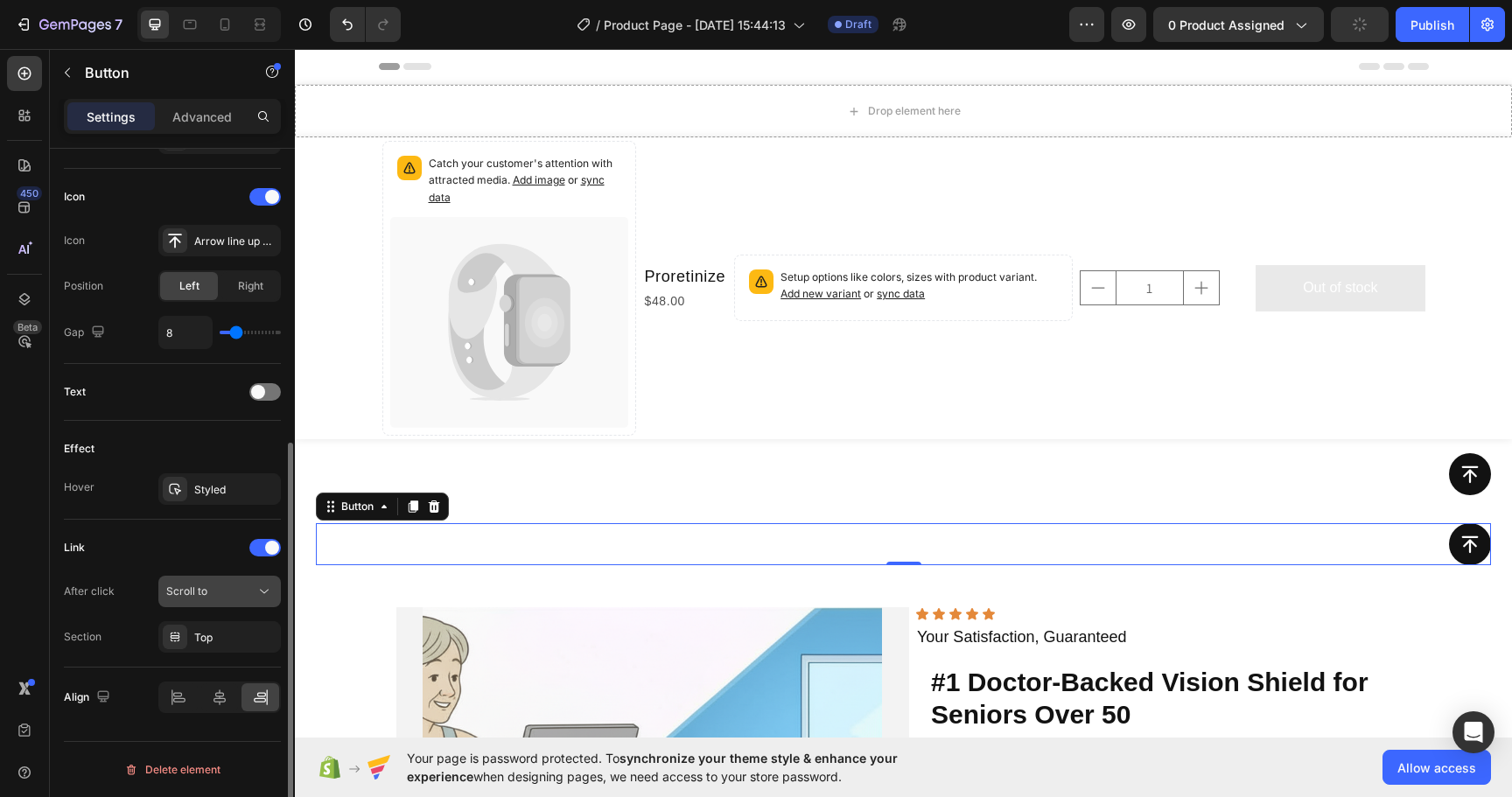
click at [215, 587] on div "Scroll to" at bounding box center [211, 591] width 90 height 16
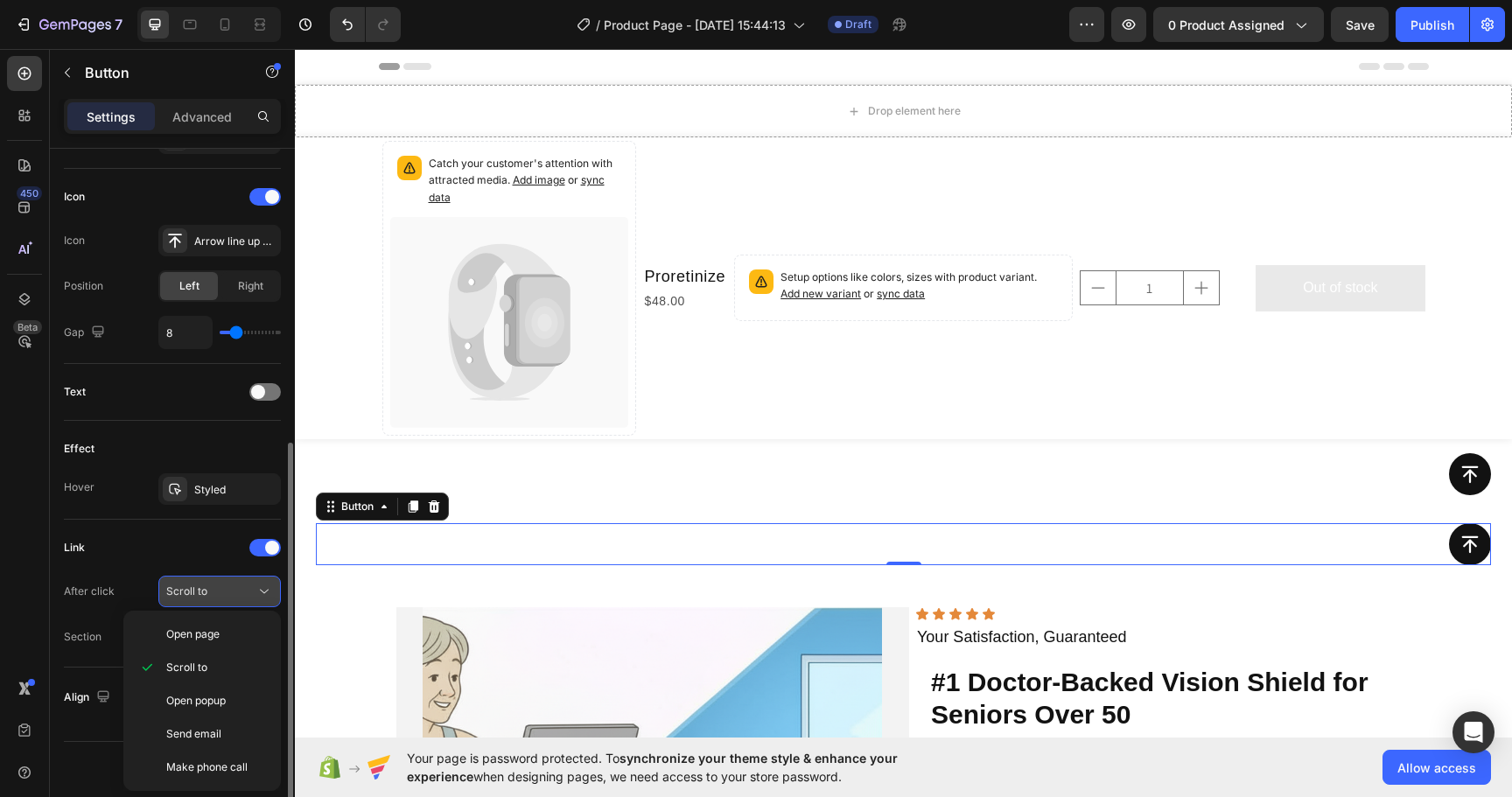
click at [223, 590] on div "Scroll to" at bounding box center [211, 591] width 90 height 16
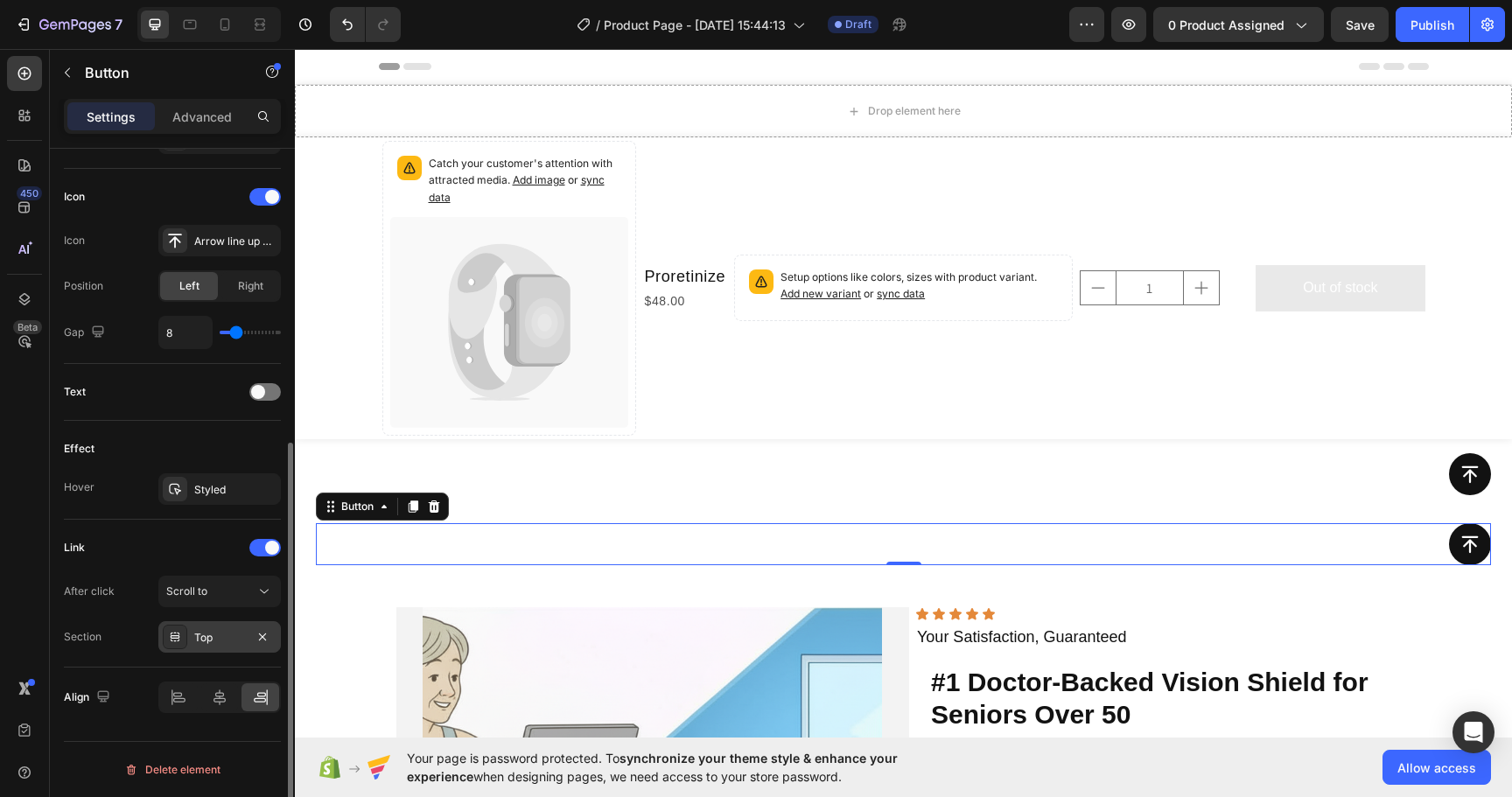
click at [223, 636] on div "Top" at bounding box center [219, 638] width 50 height 16
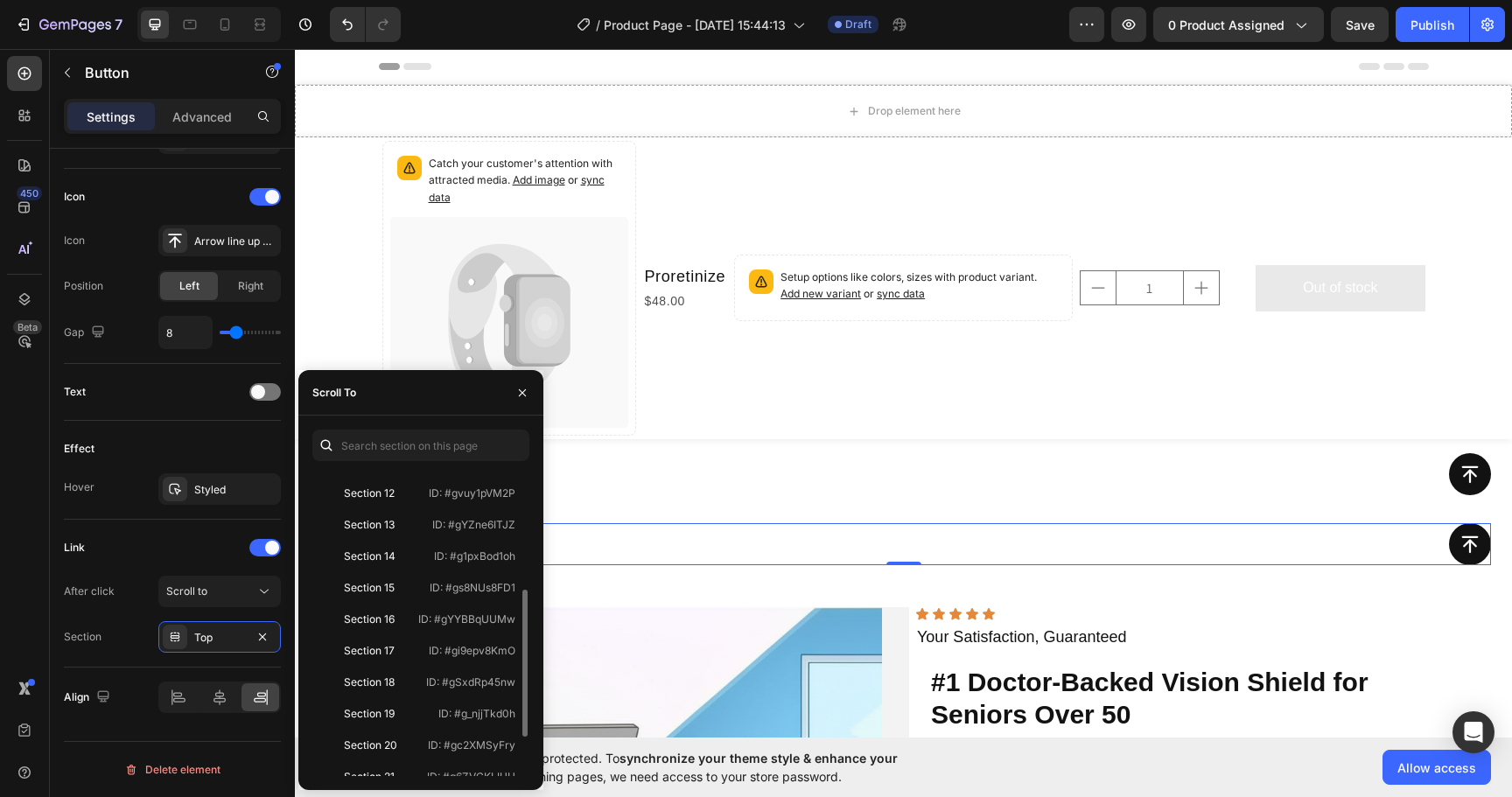
scroll to position [326, 0]
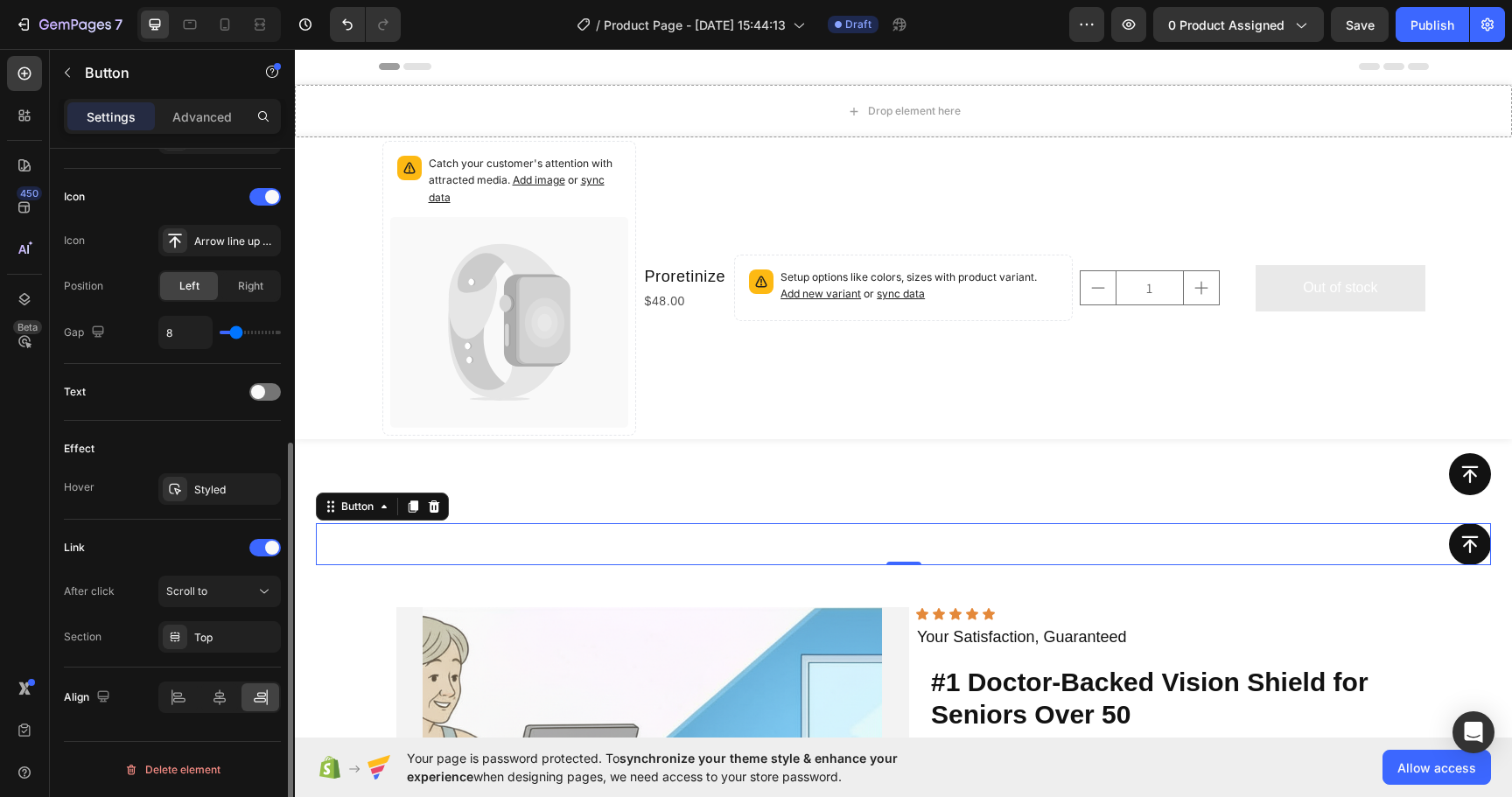
click at [140, 566] on div "Link After click Scroll to Section Top" at bounding box center [172, 593] width 217 height 119
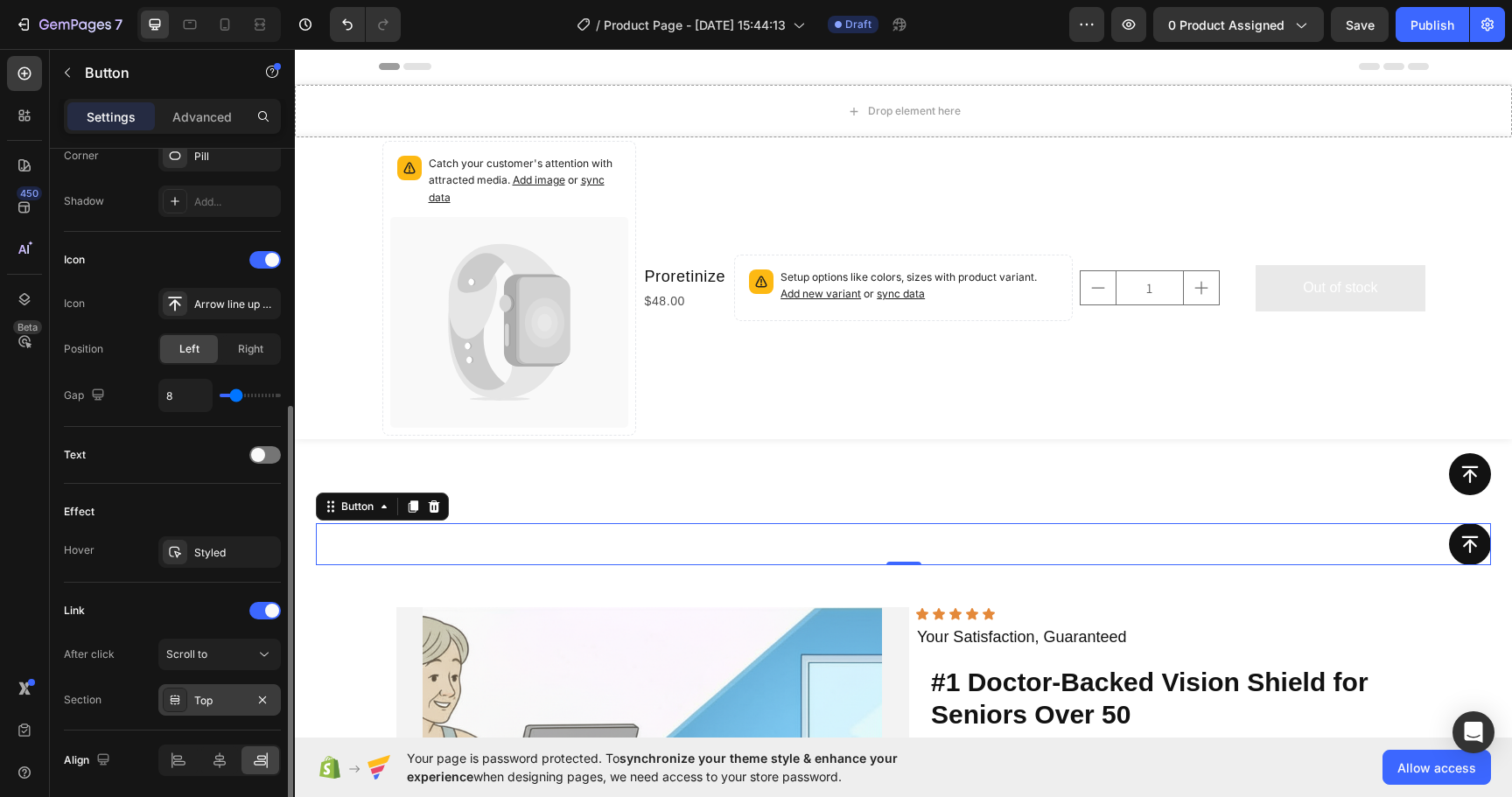
scroll to position [508, 0]
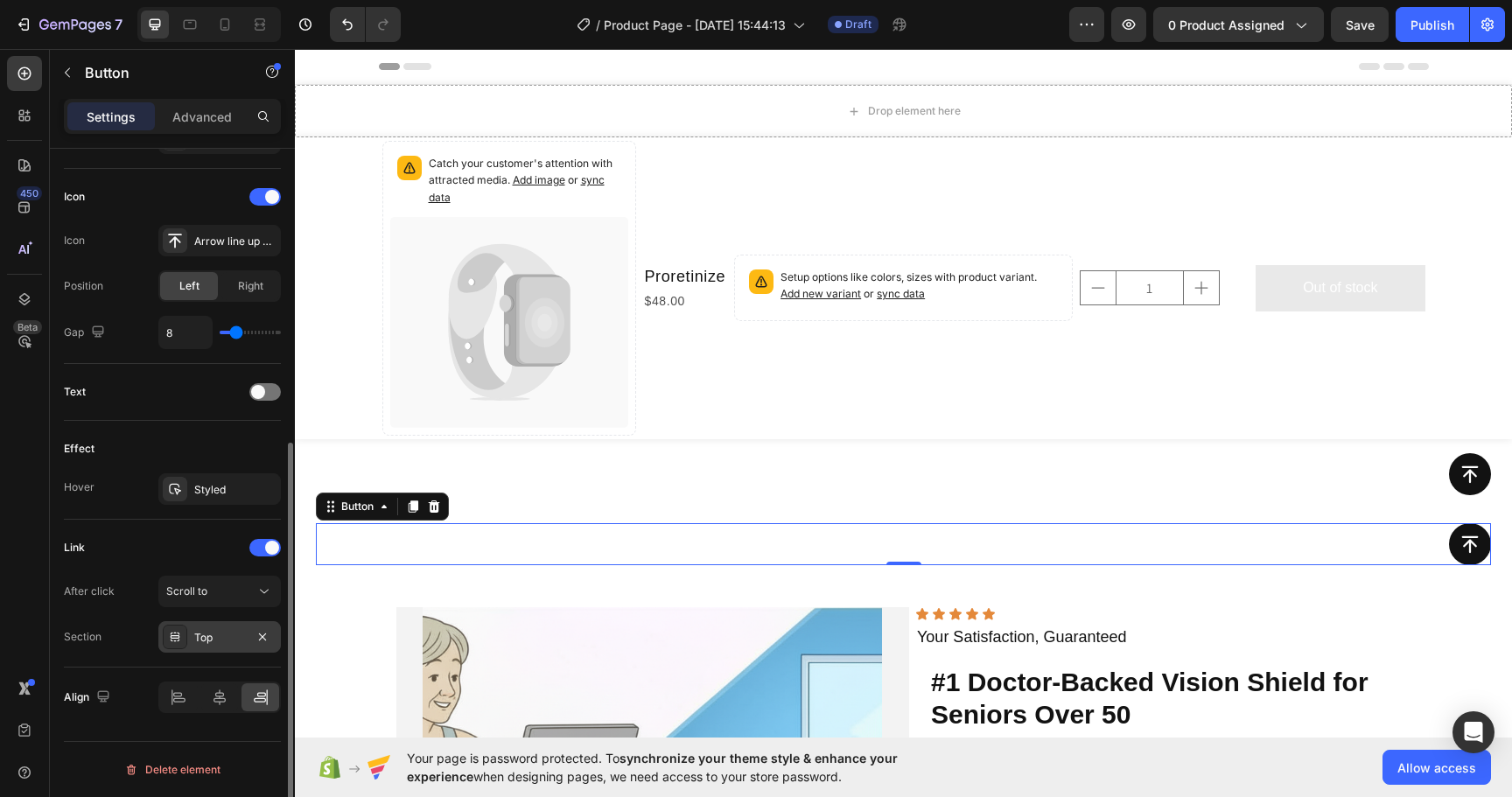
click at [231, 634] on div "Top" at bounding box center [219, 638] width 50 height 16
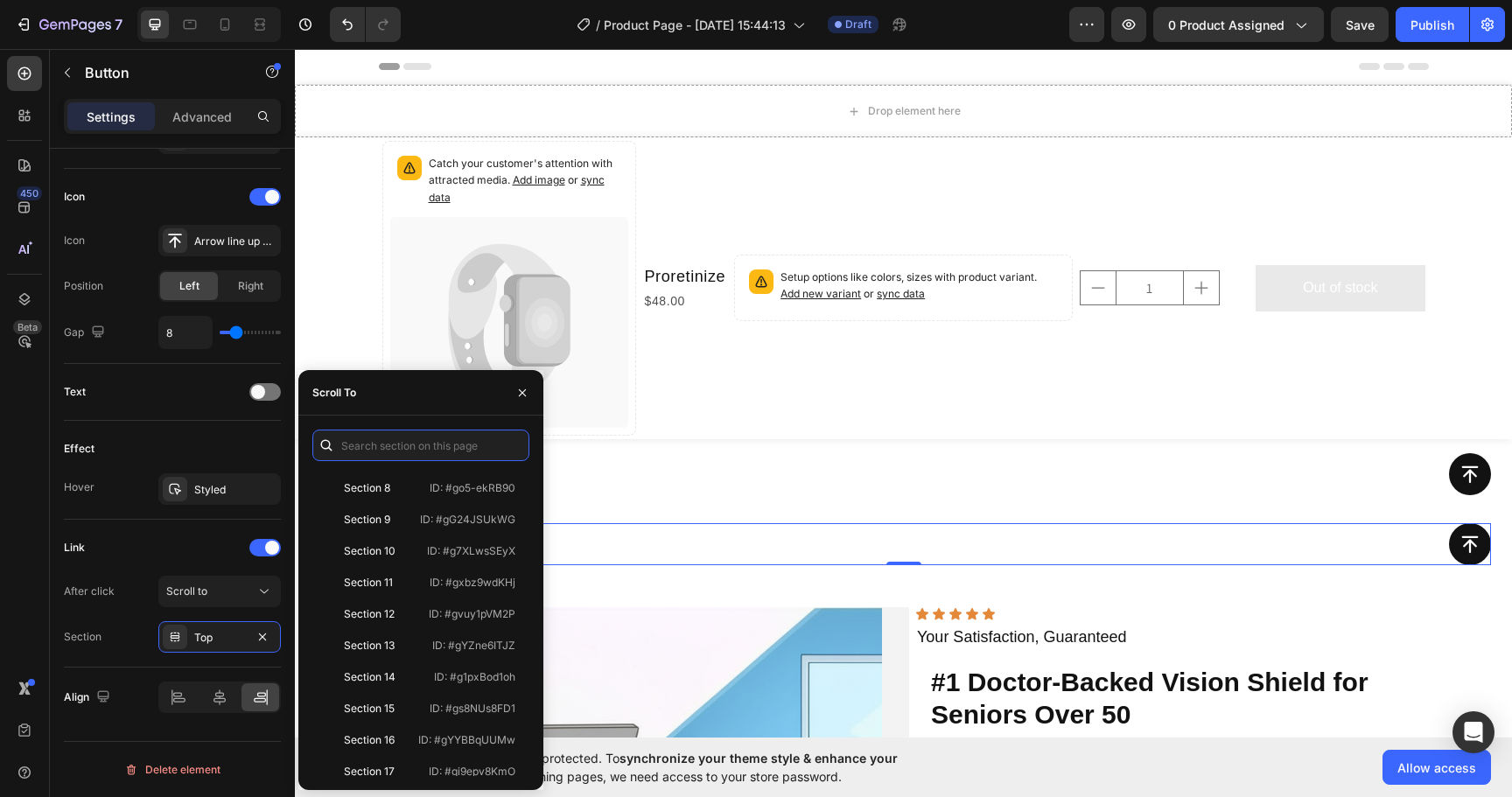
scroll to position [326, 0]
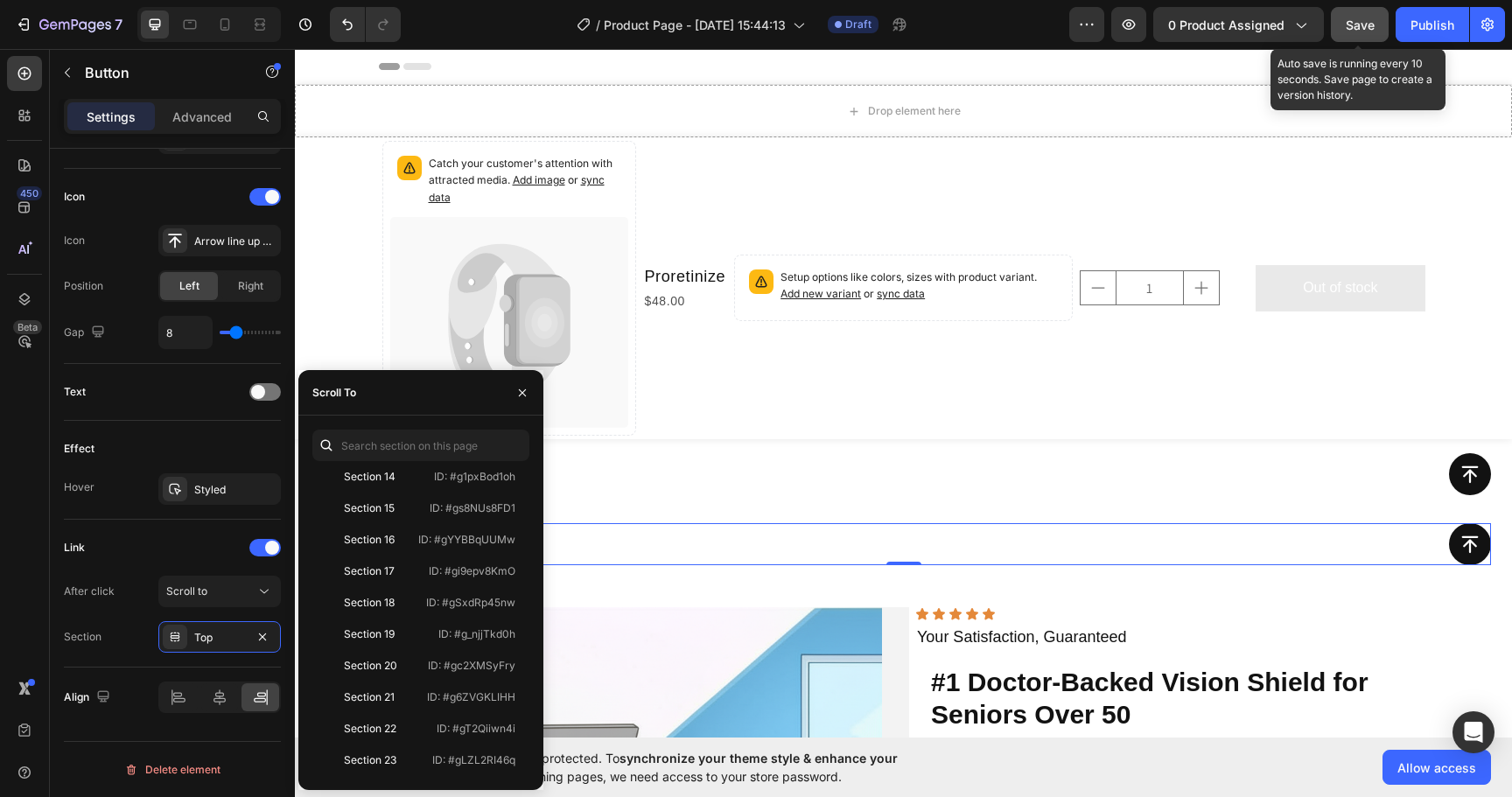
click at [1364, 23] on span "Save" at bounding box center [1360, 25] width 29 height 15
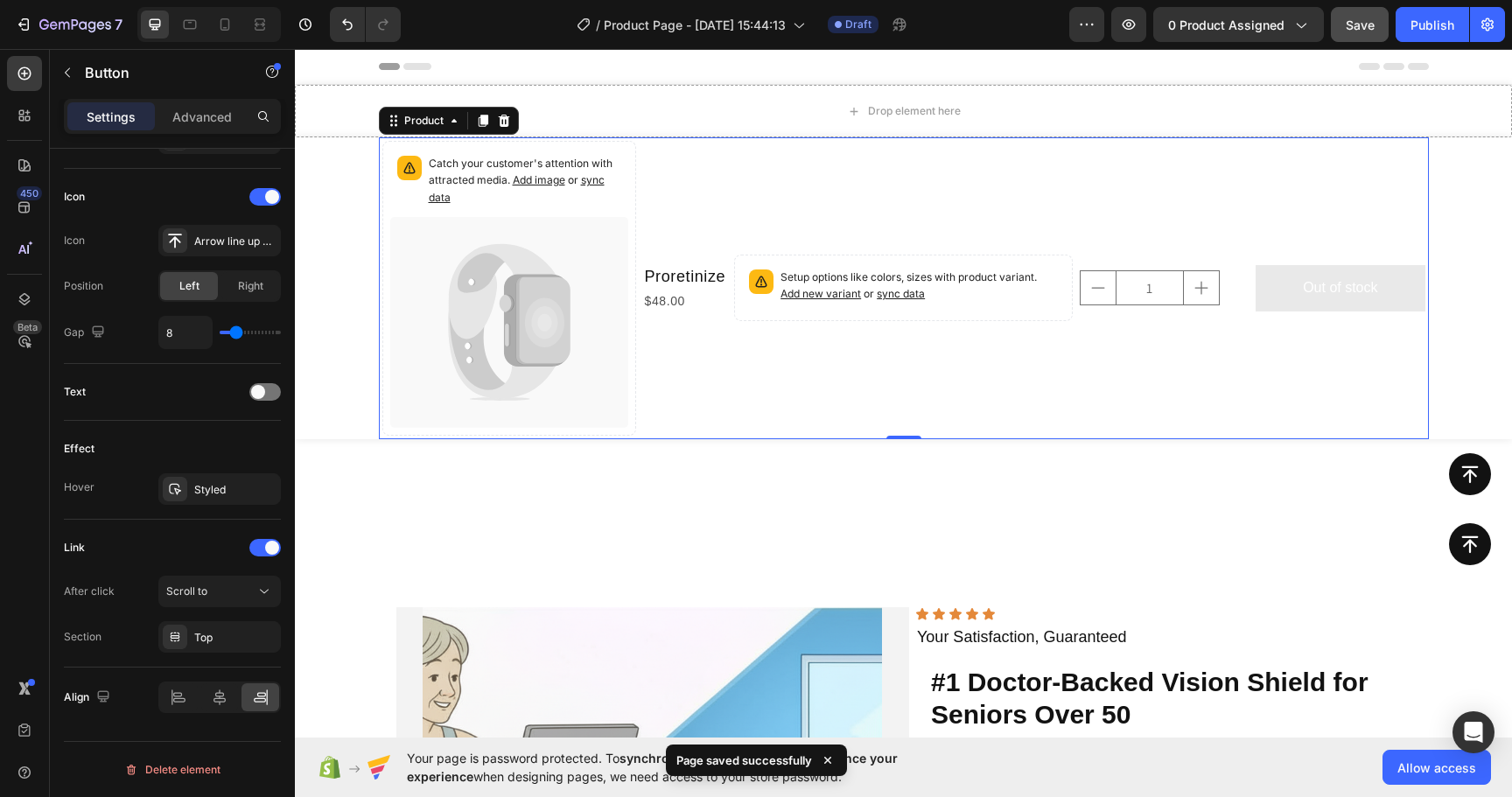
click at [992, 175] on div "Setup options like colors, sizes with product variant. Add new variant or sync …" at bounding box center [1078, 288] width 691 height 295
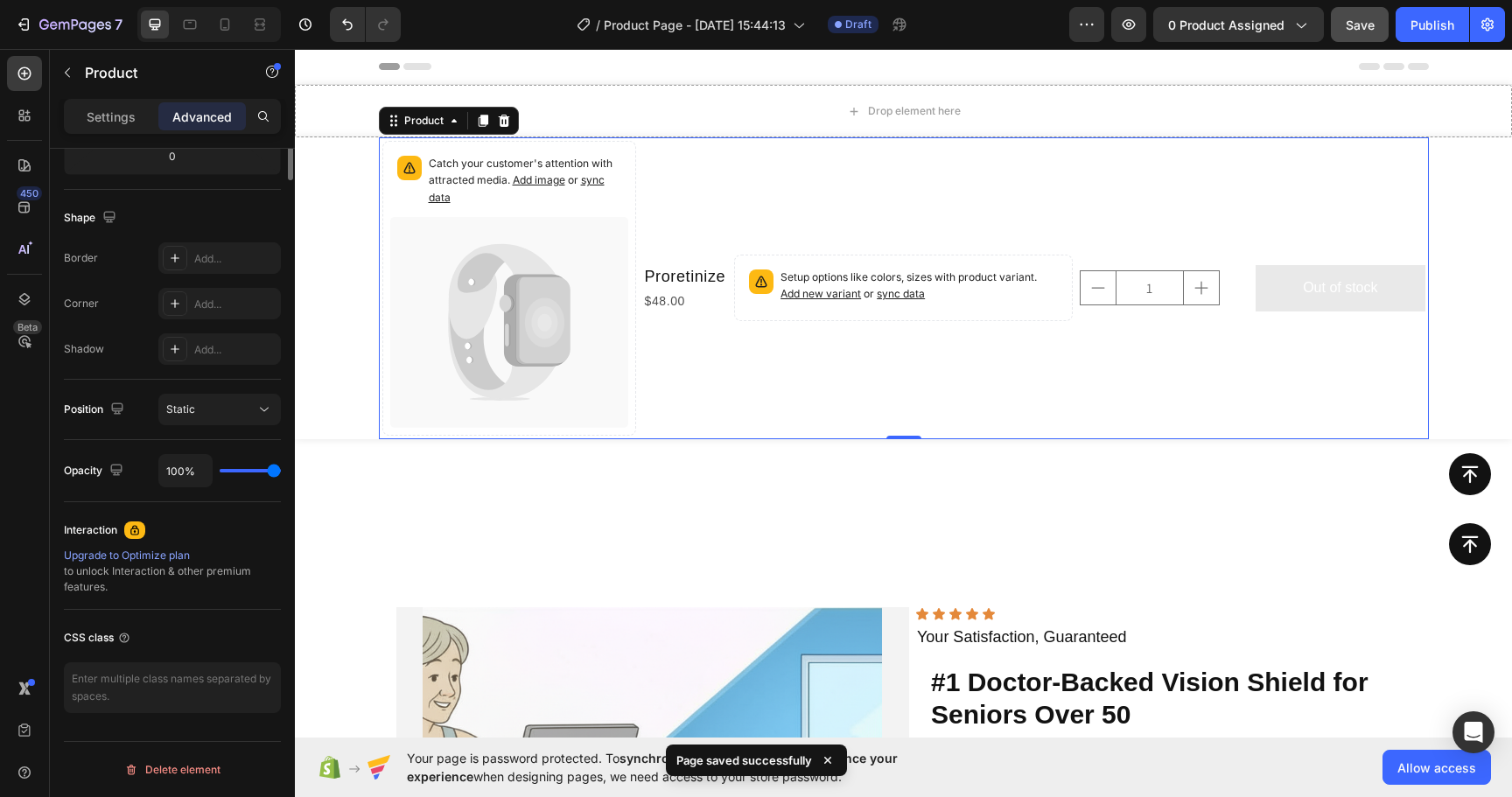
scroll to position [0, 0]
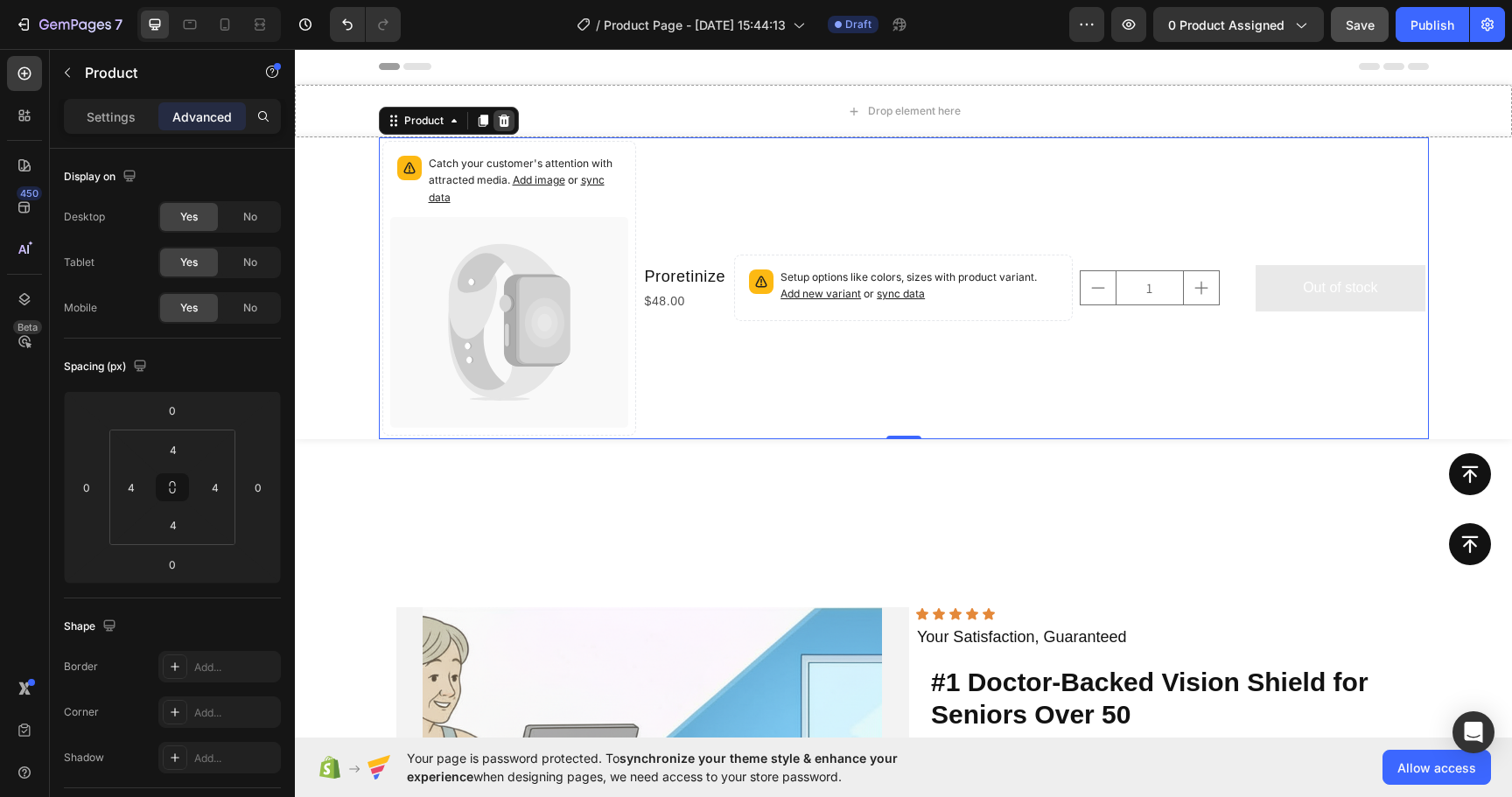
click at [503, 120] on icon at bounding box center [503, 120] width 11 height 12
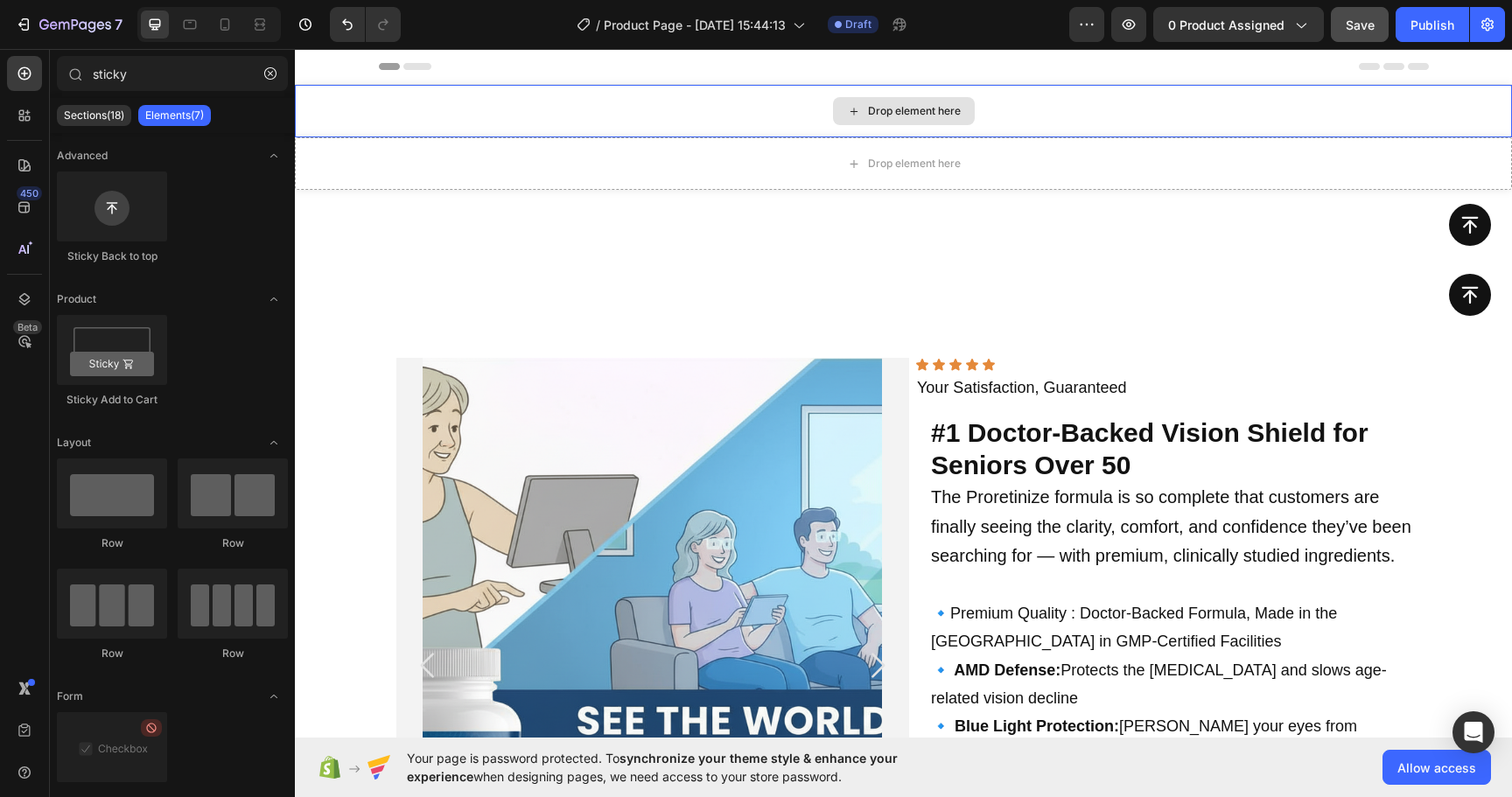
click at [646, 111] on div "Drop element here" at bounding box center [903, 111] width 1217 height 52
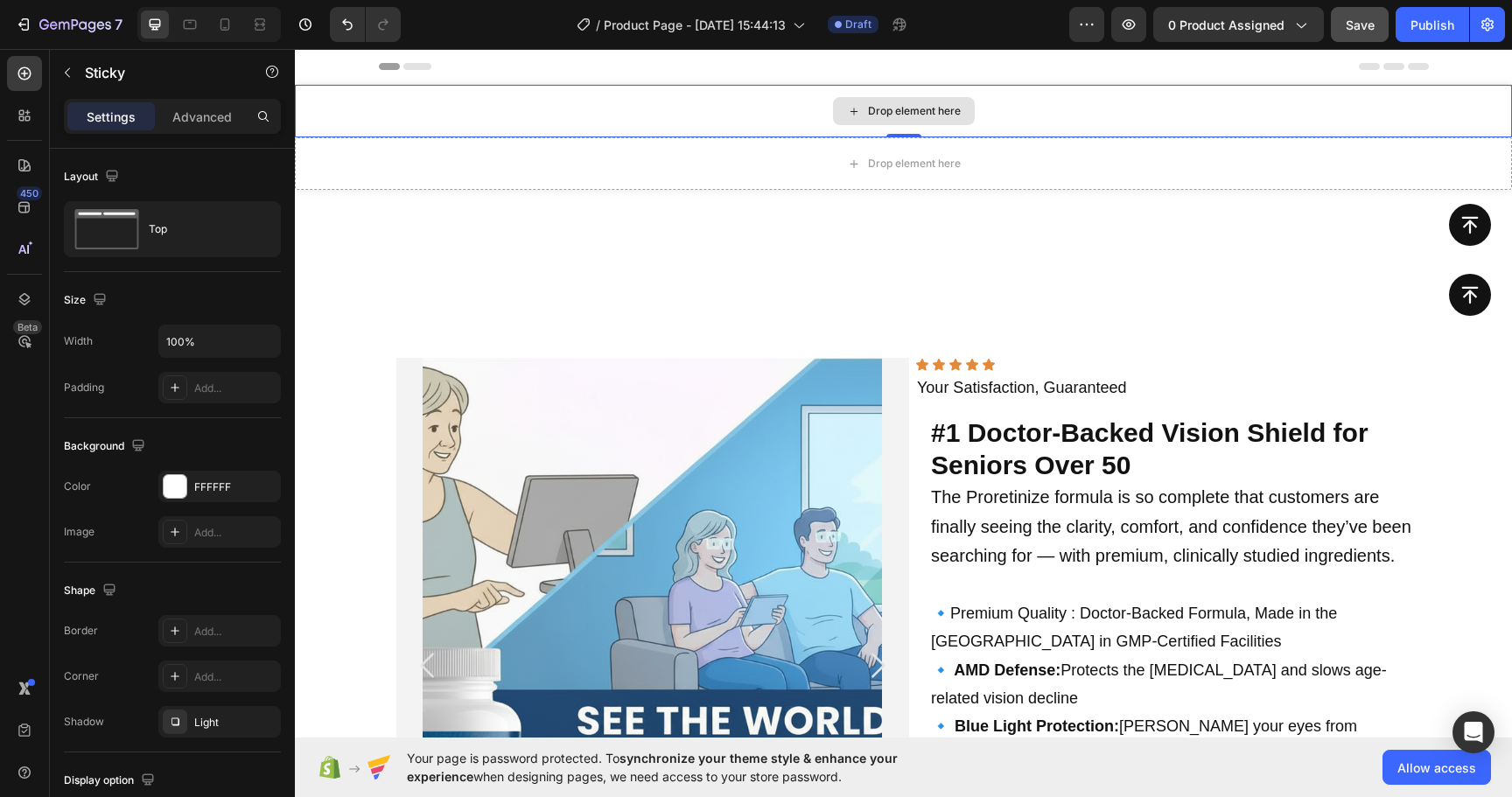
click at [1173, 118] on div "Drop element here" at bounding box center [903, 111] width 1217 height 52
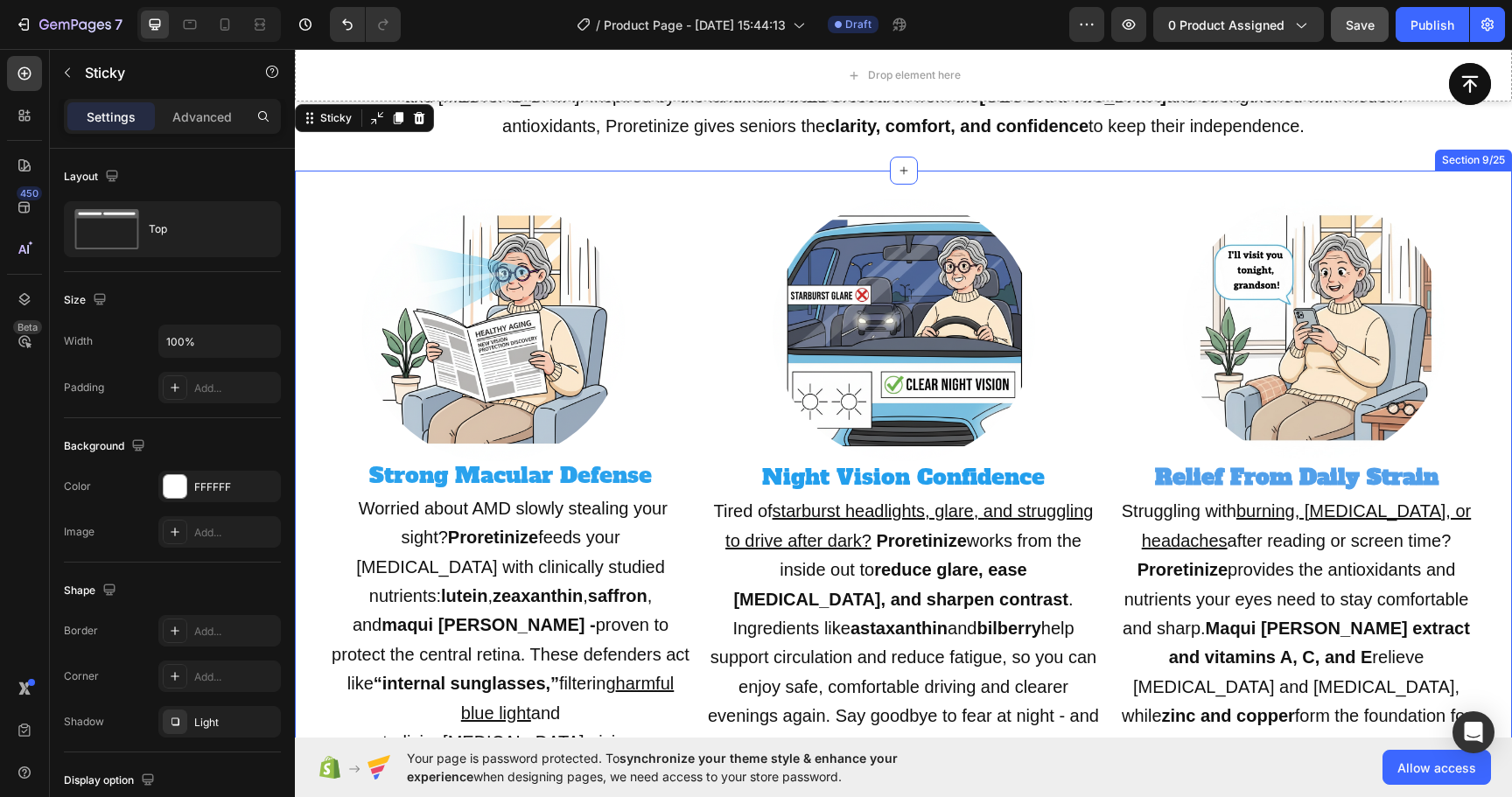
scroll to position [1544, 0]
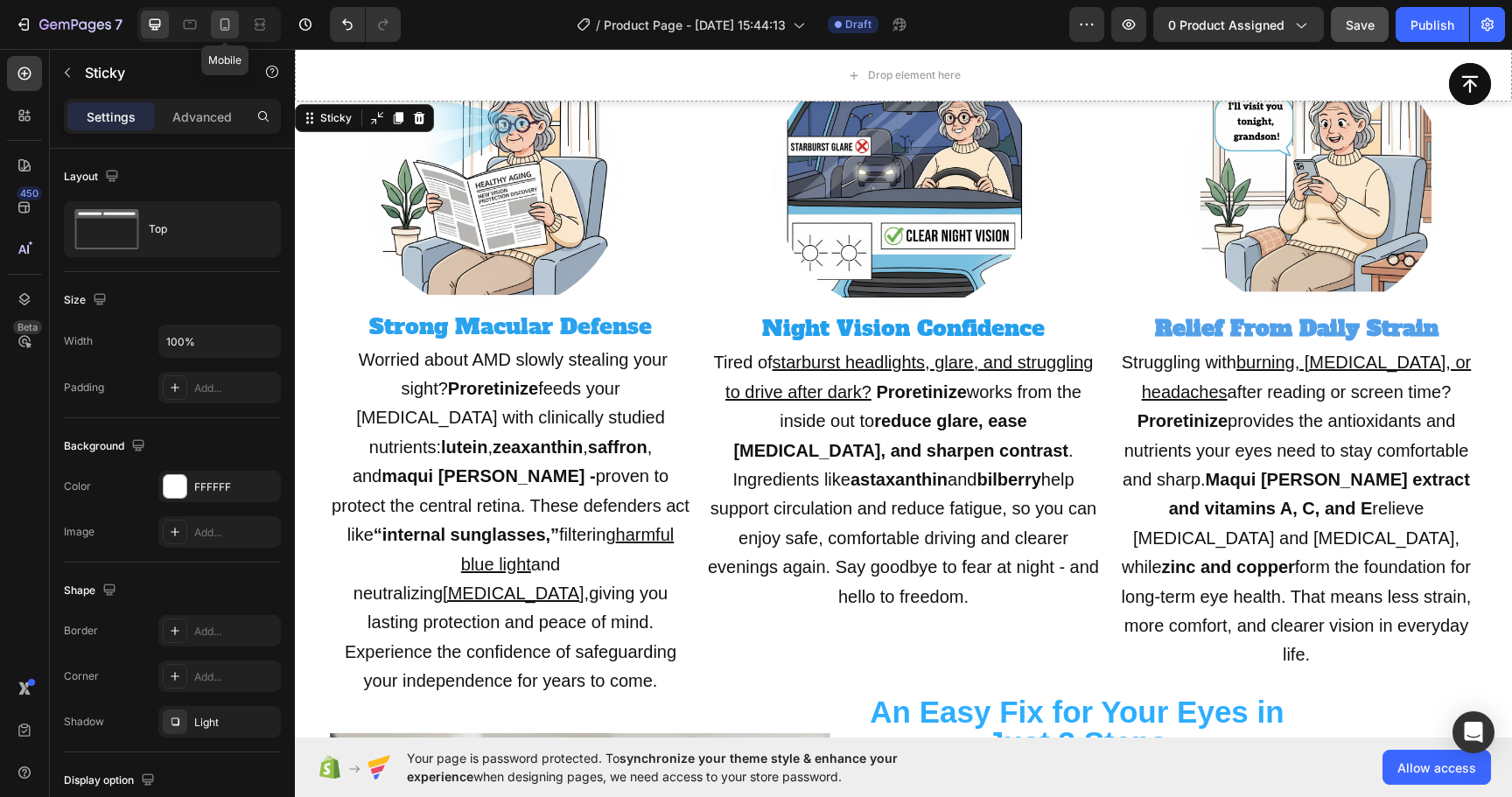
click at [222, 28] on icon at bounding box center [224, 24] width 17 height 17
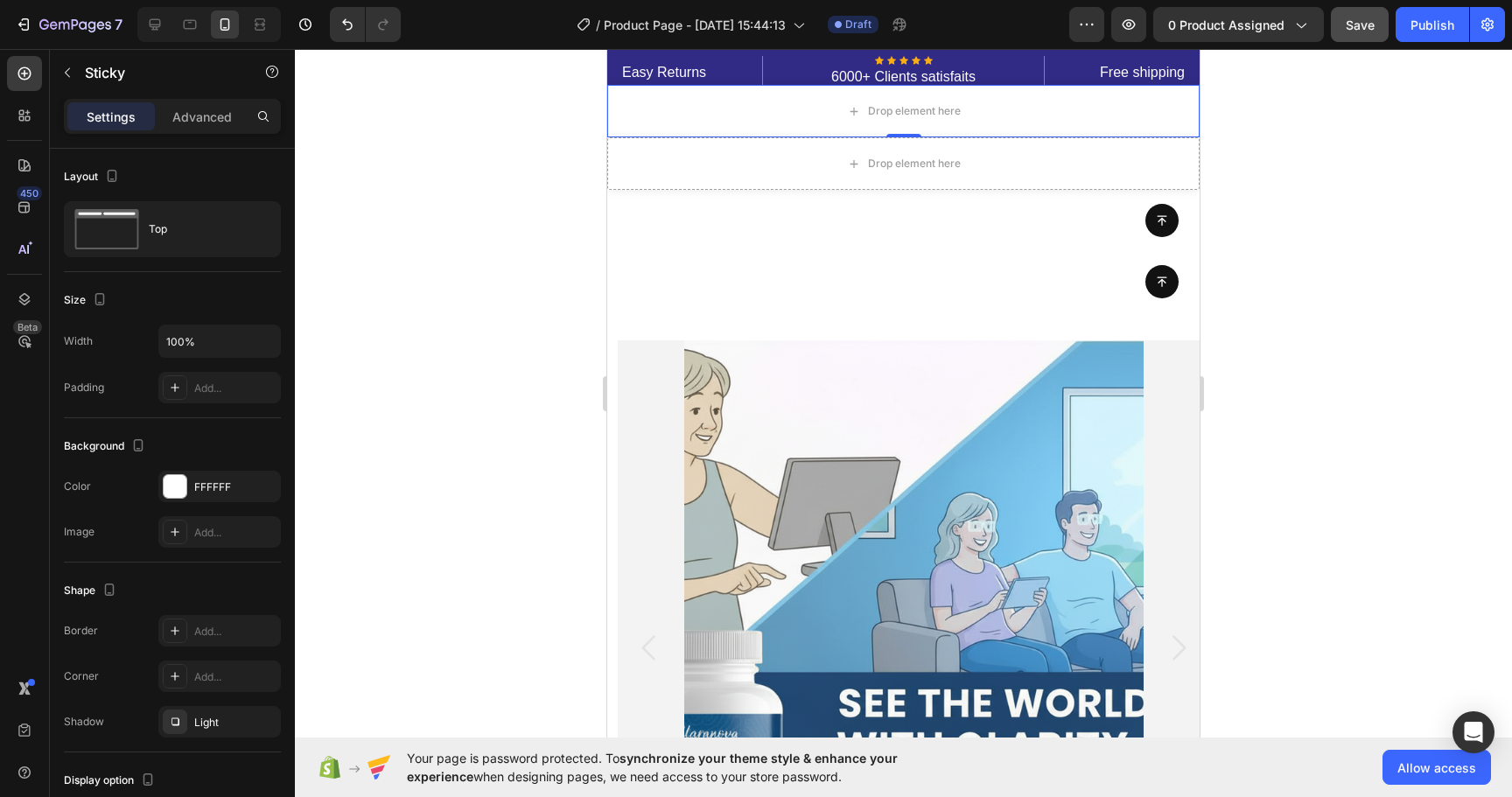
click at [502, 356] on div at bounding box center [903, 424] width 1217 height 749
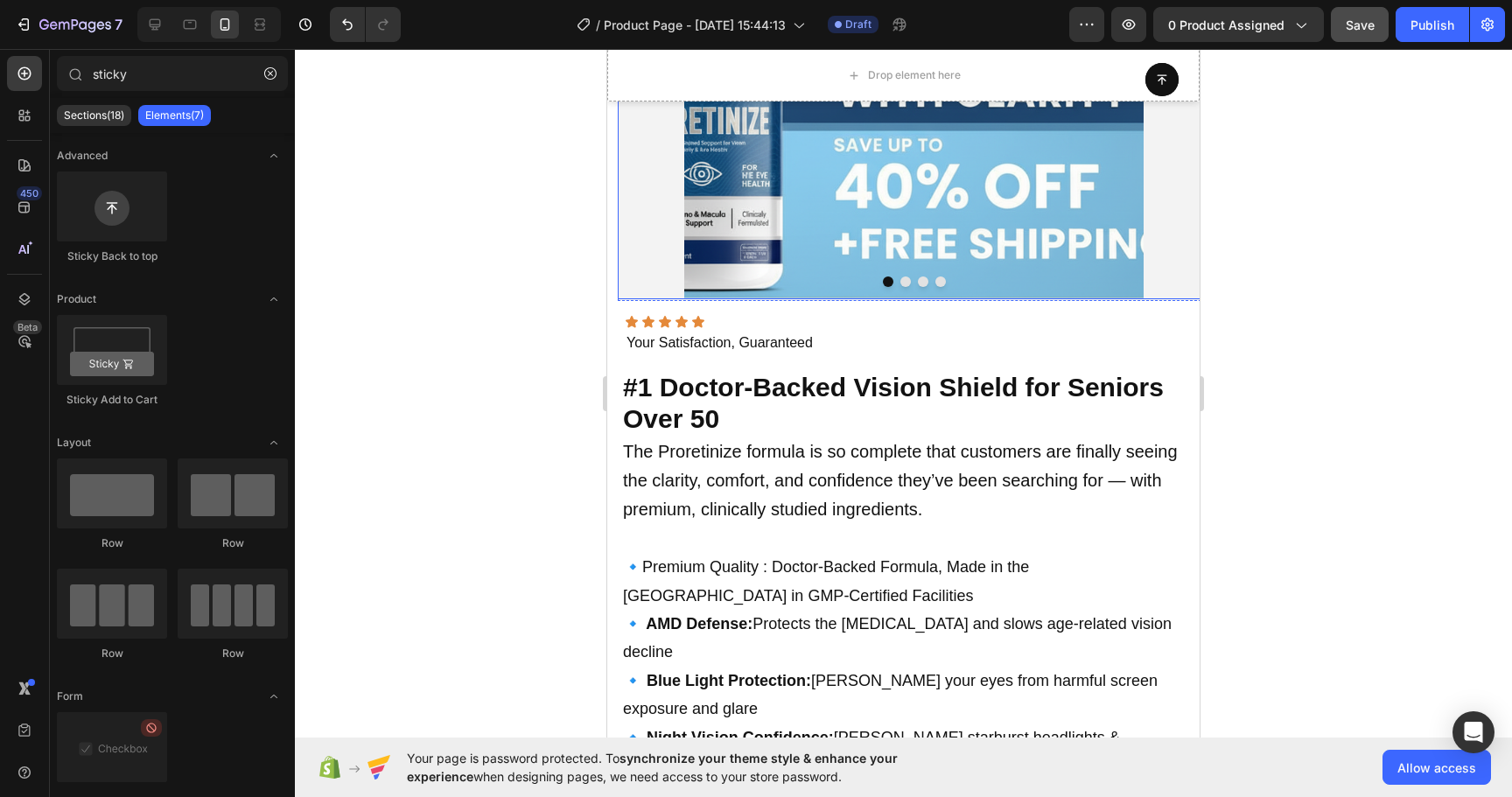
scroll to position [1355, 0]
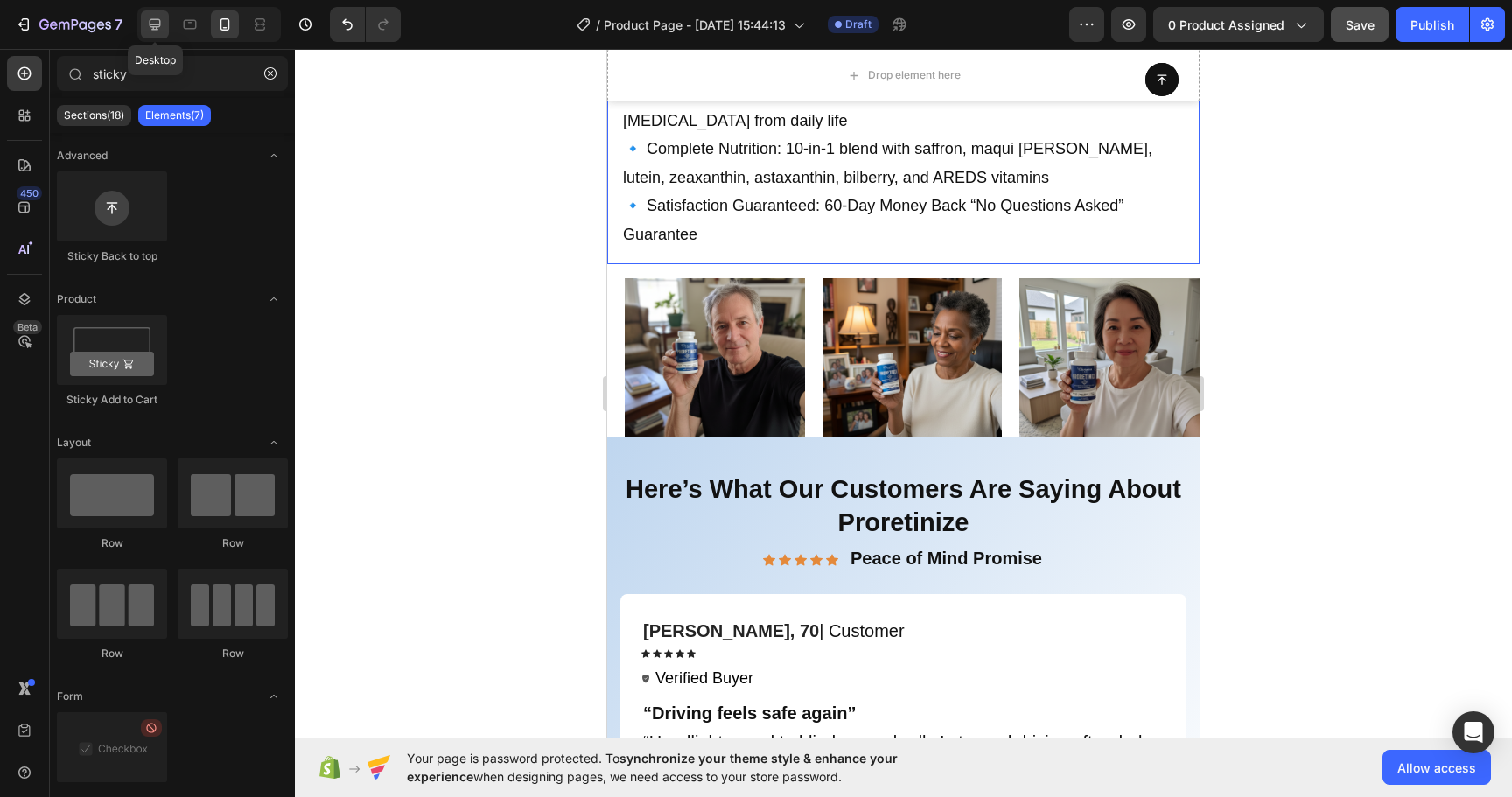
click at [156, 22] on icon at bounding box center [155, 24] width 17 height 17
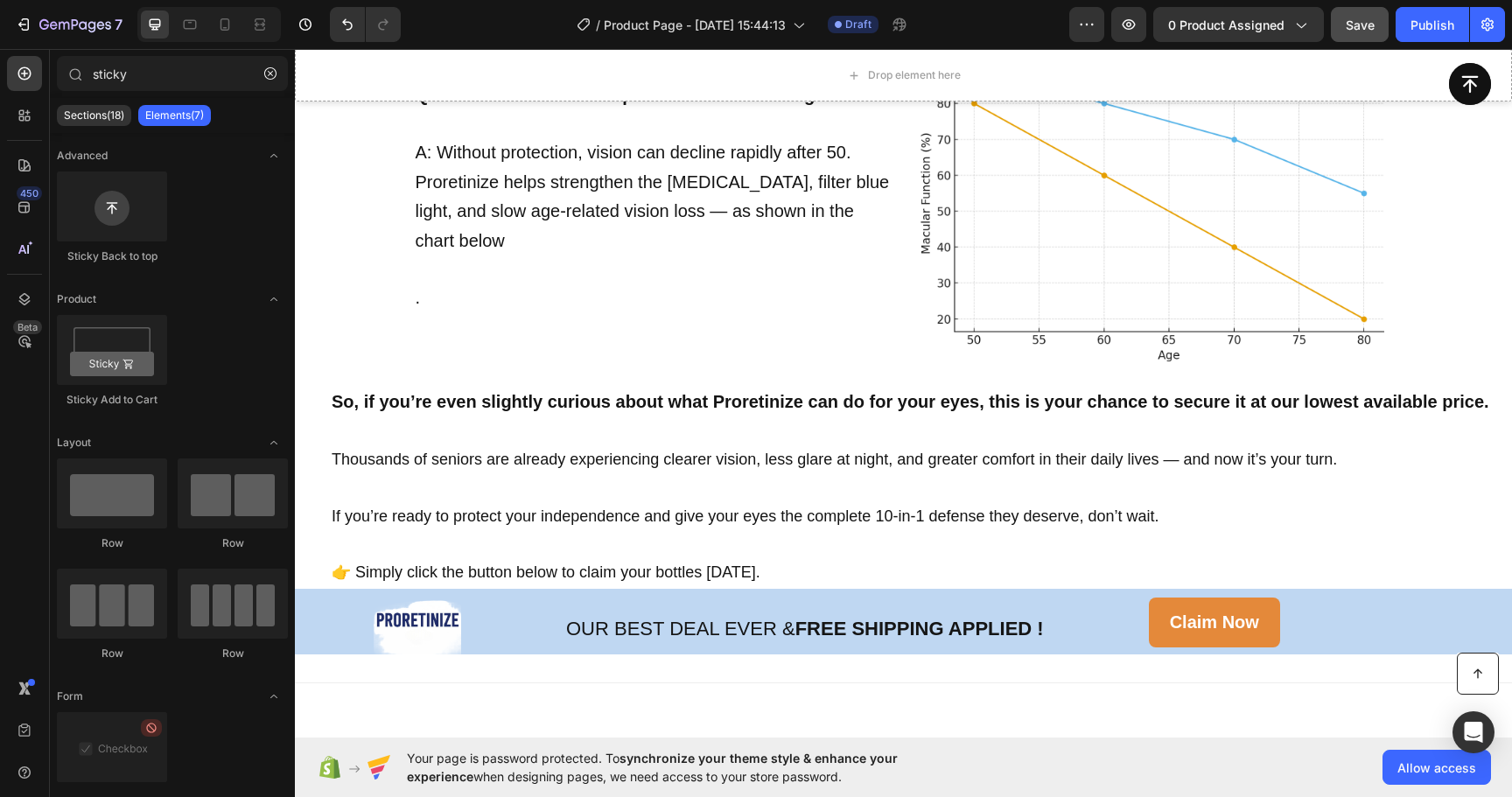
scroll to position [10753, 0]
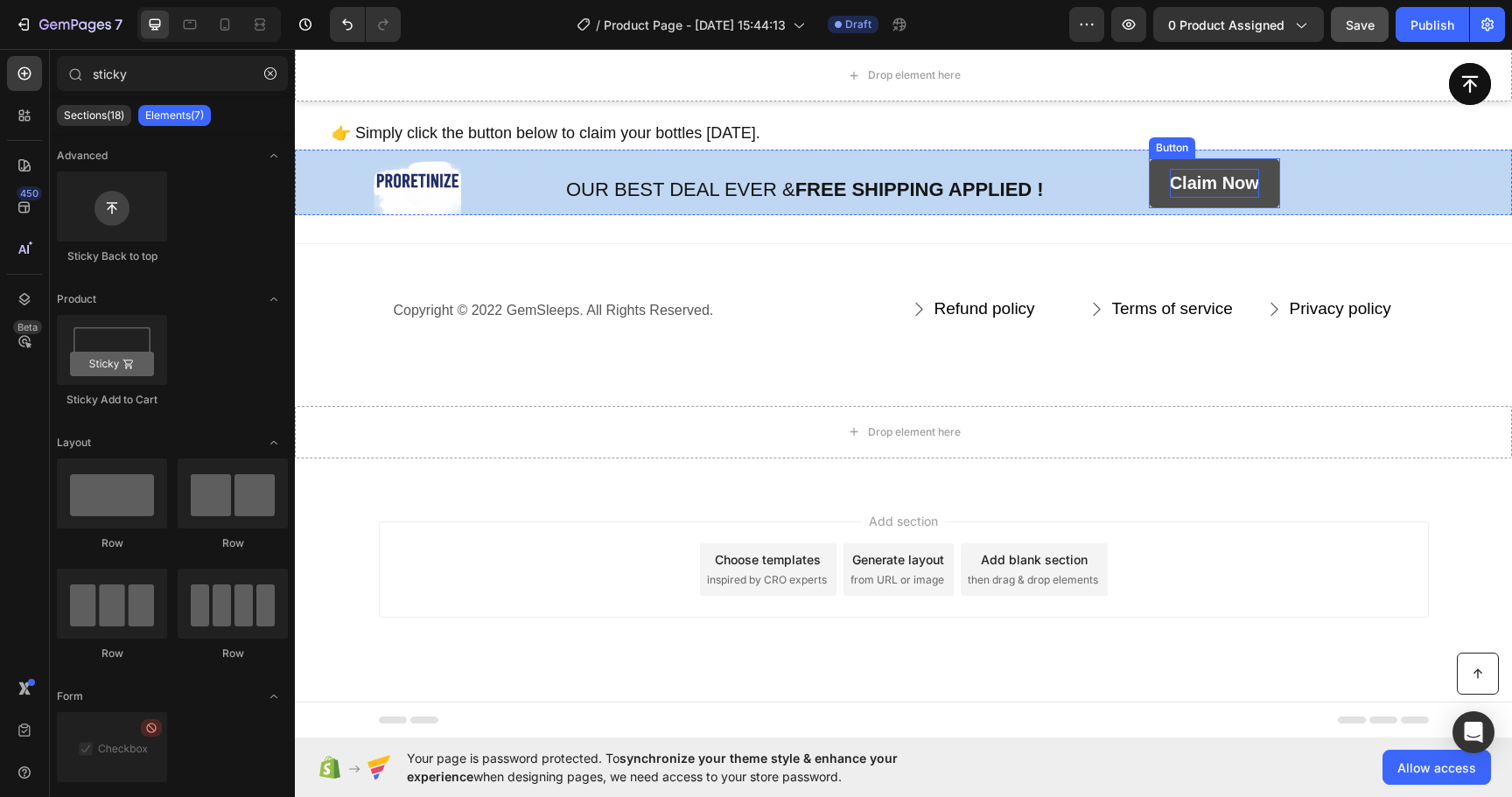
click at [1204, 183] on strong "Claim Now" at bounding box center [1215, 182] width 90 height 19
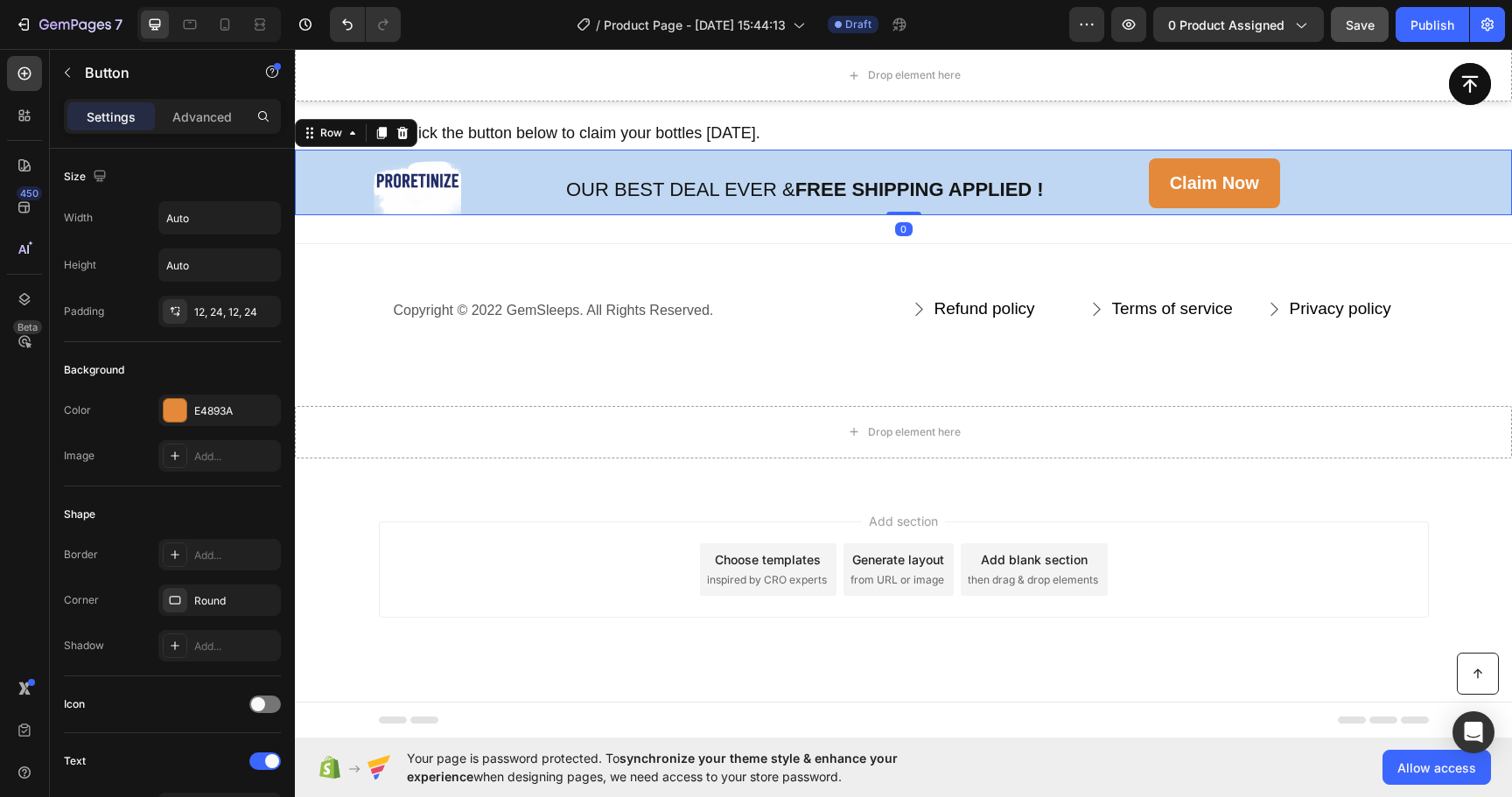
click at [1121, 193] on div "Image OUR BEST DEAL EVER & FREE SHIPPING APPLIED ! Text Block Claim Now Button …" at bounding box center [903, 183] width 1217 height 66
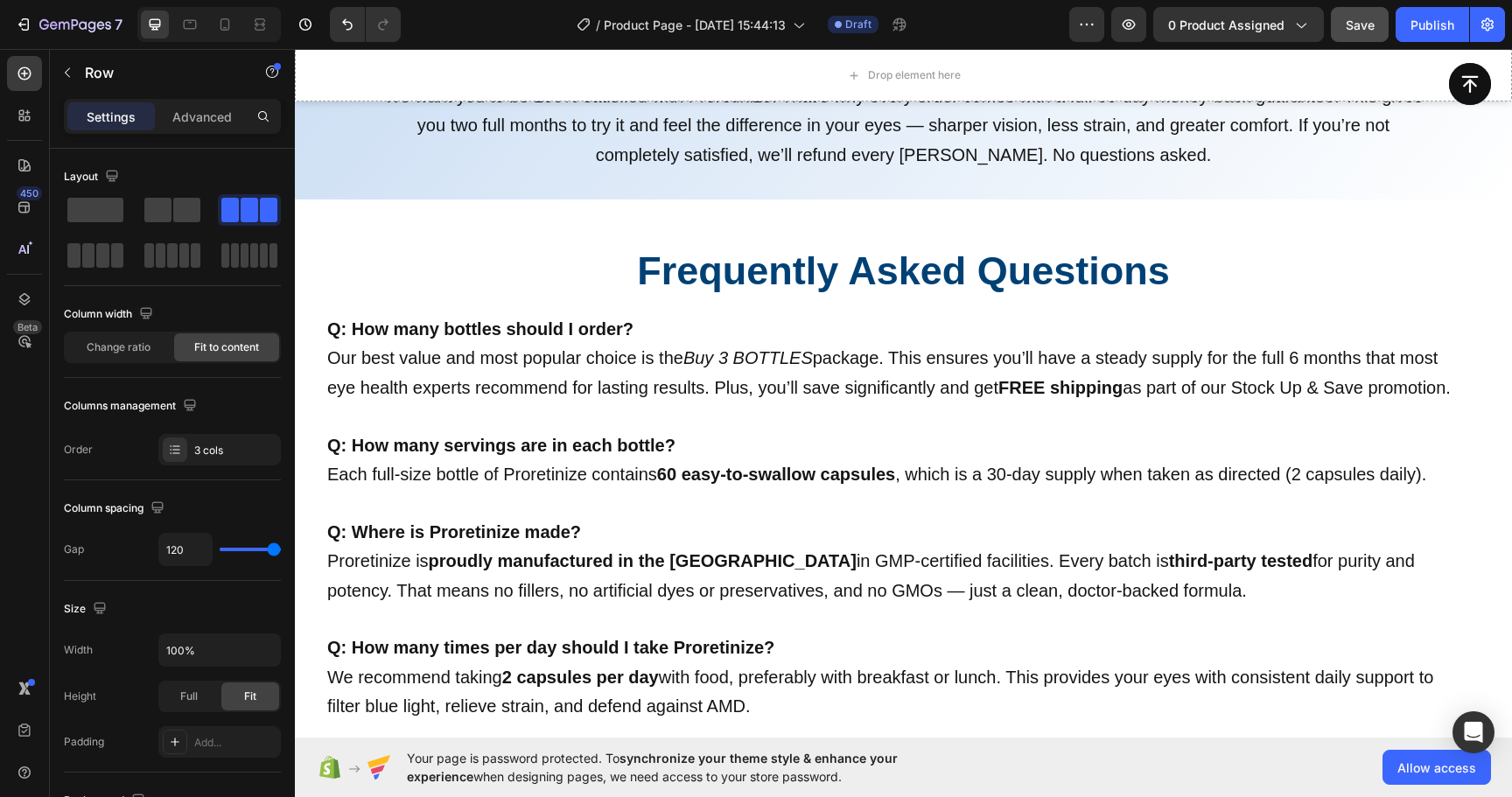
scroll to position [7868, 0]
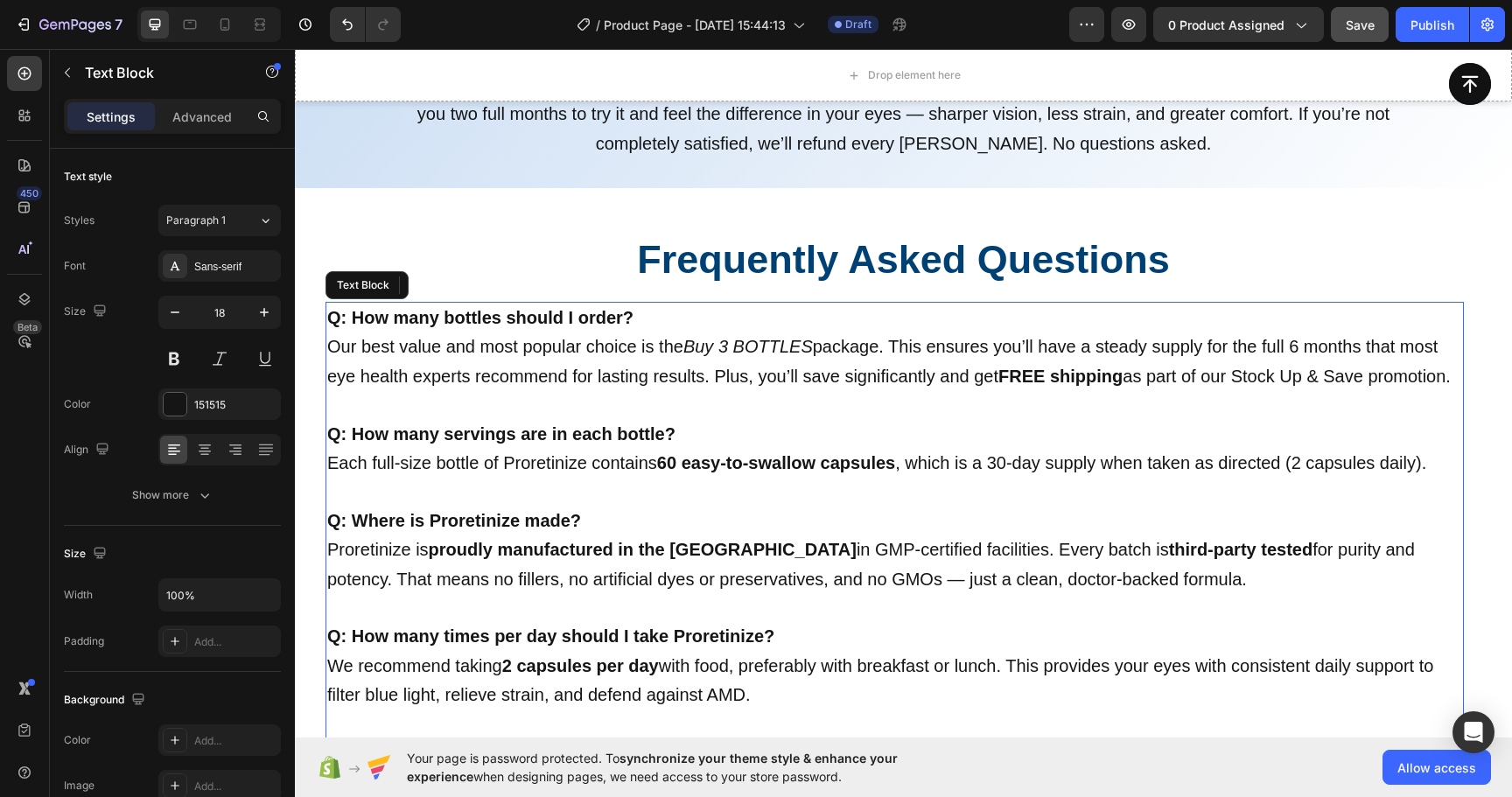
click at [1322, 350] on span "Our best value and most popular choice is the Buy 3 BOTTLES package. This ensur…" at bounding box center [889, 361] width 1123 height 48
click at [1292, 350] on span "Our best value and most popular choice is the Buy 3 BOTTLES package. This ensur…" at bounding box center [889, 361] width 1123 height 48
click at [1307, 343] on span "Our best value and most popular choice is the Buy 3 BOTTLES package. This ensur…" at bounding box center [889, 361] width 1123 height 48
click at [731, 350] on icon "Buy 3 BOTTLES" at bounding box center [748, 346] width 130 height 19
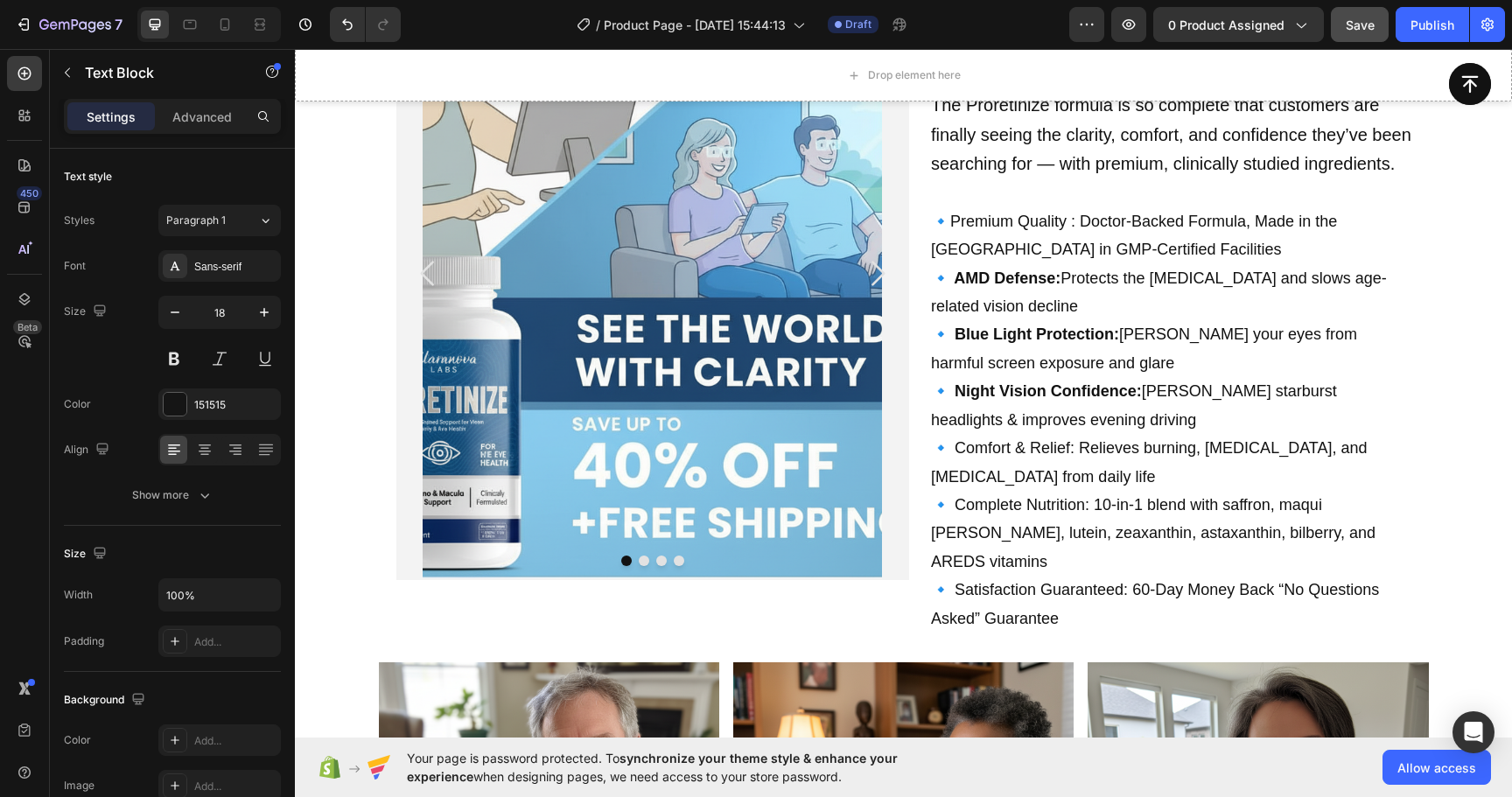
scroll to position [410, 0]
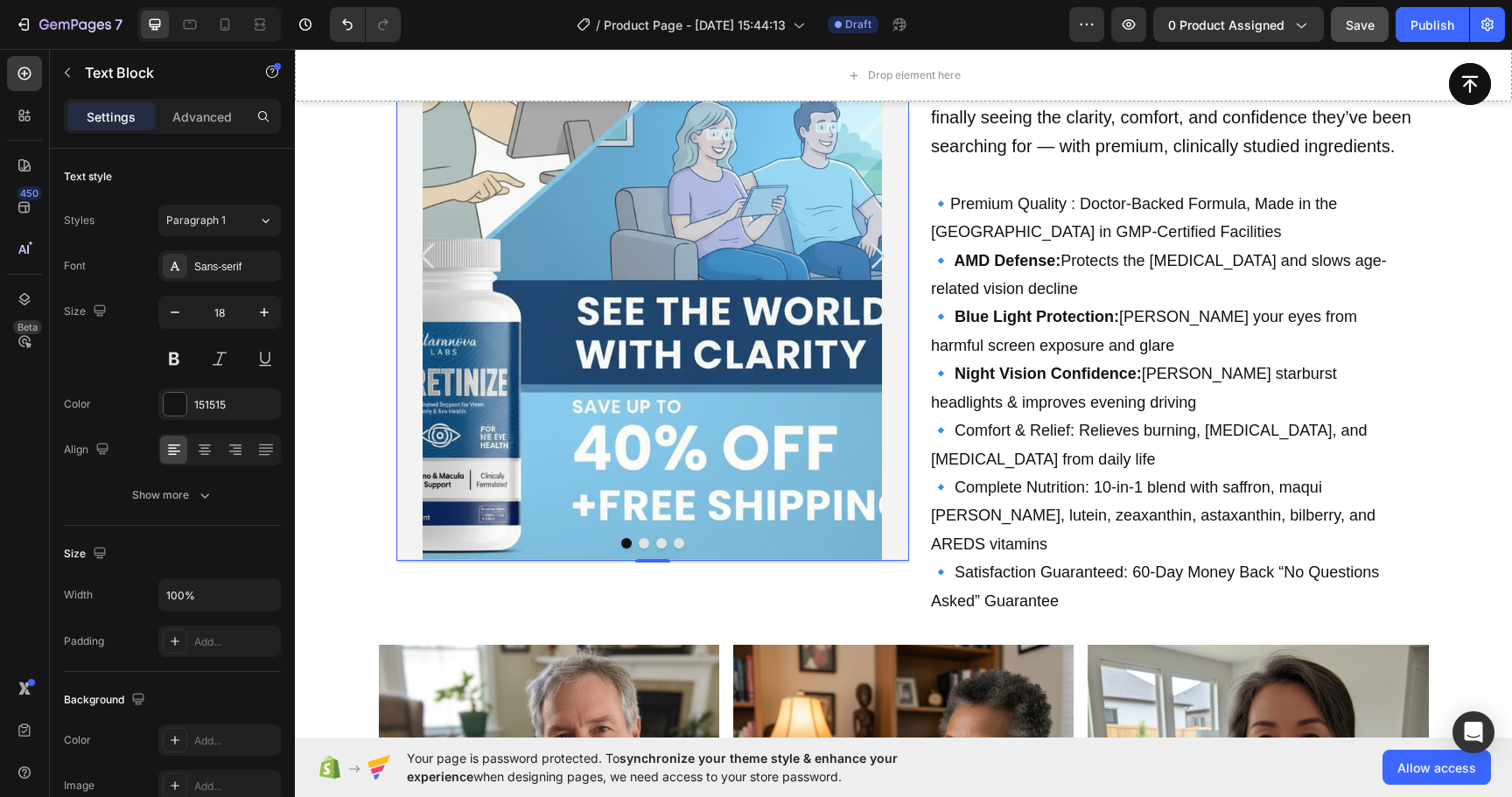
click at [775, 366] on img at bounding box center [652, 254] width 459 height 612
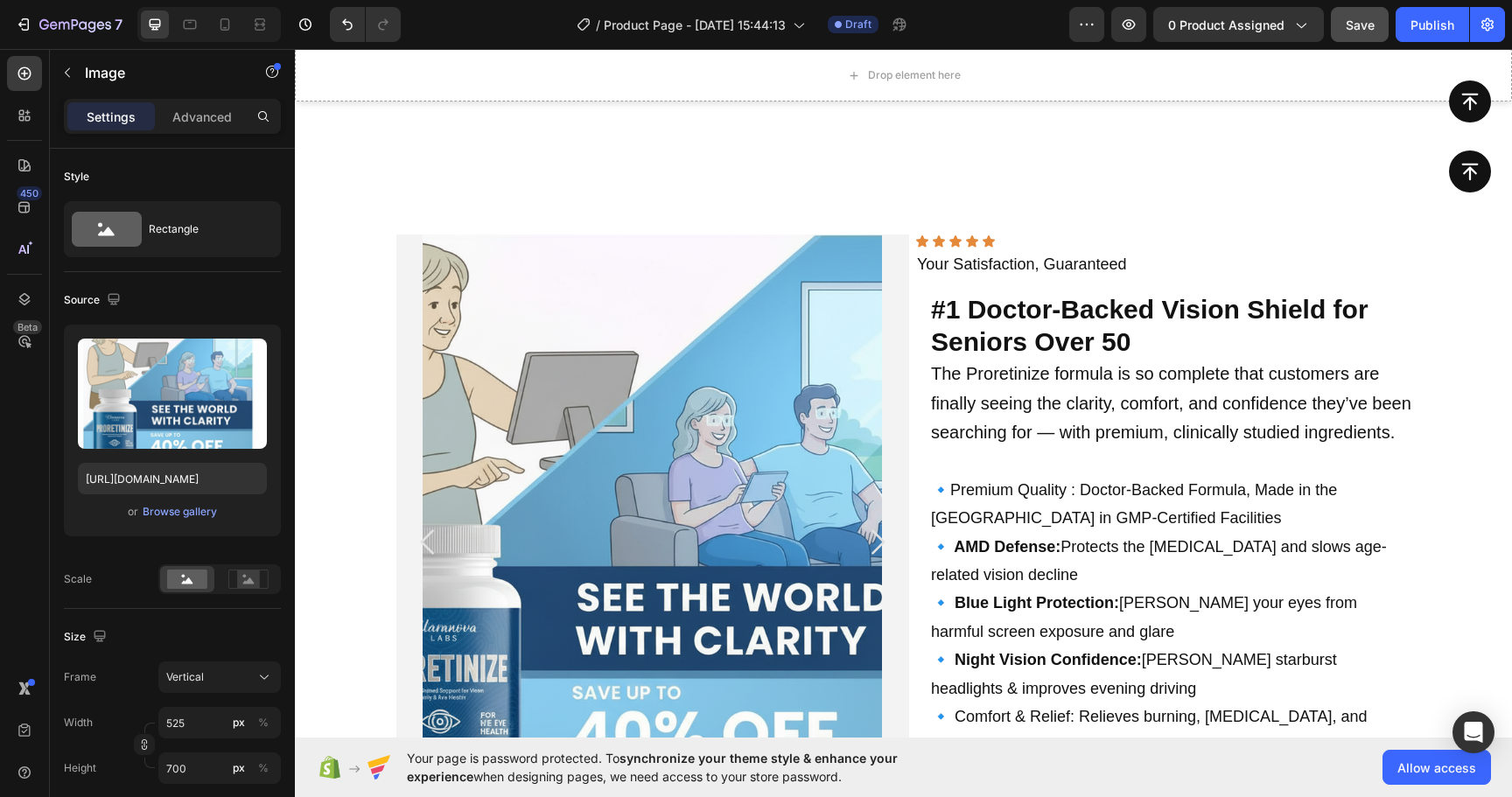
scroll to position [0, 0]
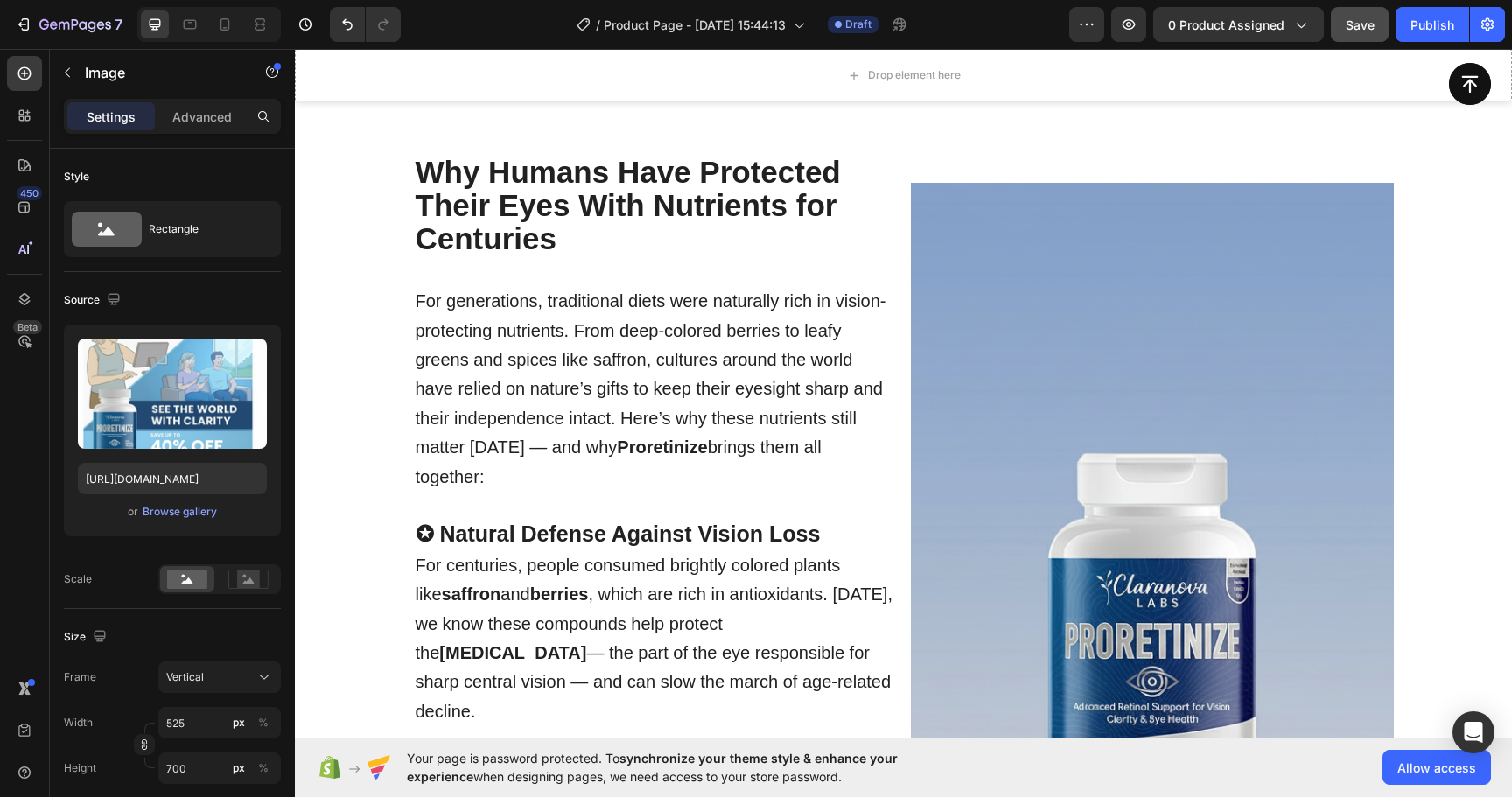
drag, startPoint x: 721, startPoint y: 417, endPoint x: 789, endPoint y: 300, distance: 135.3
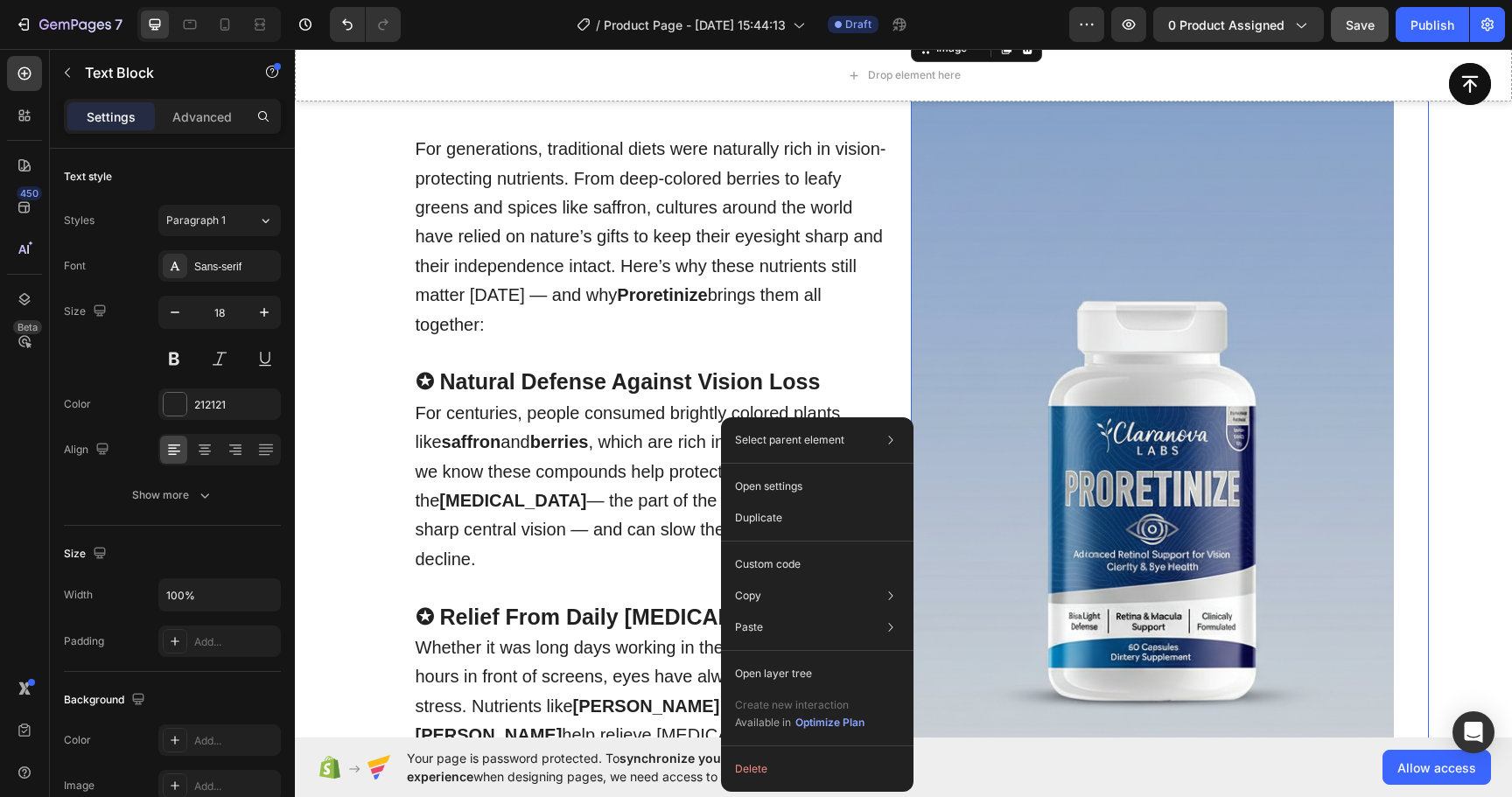
click at [1059, 259] on img at bounding box center [1153, 468] width 483 height 875
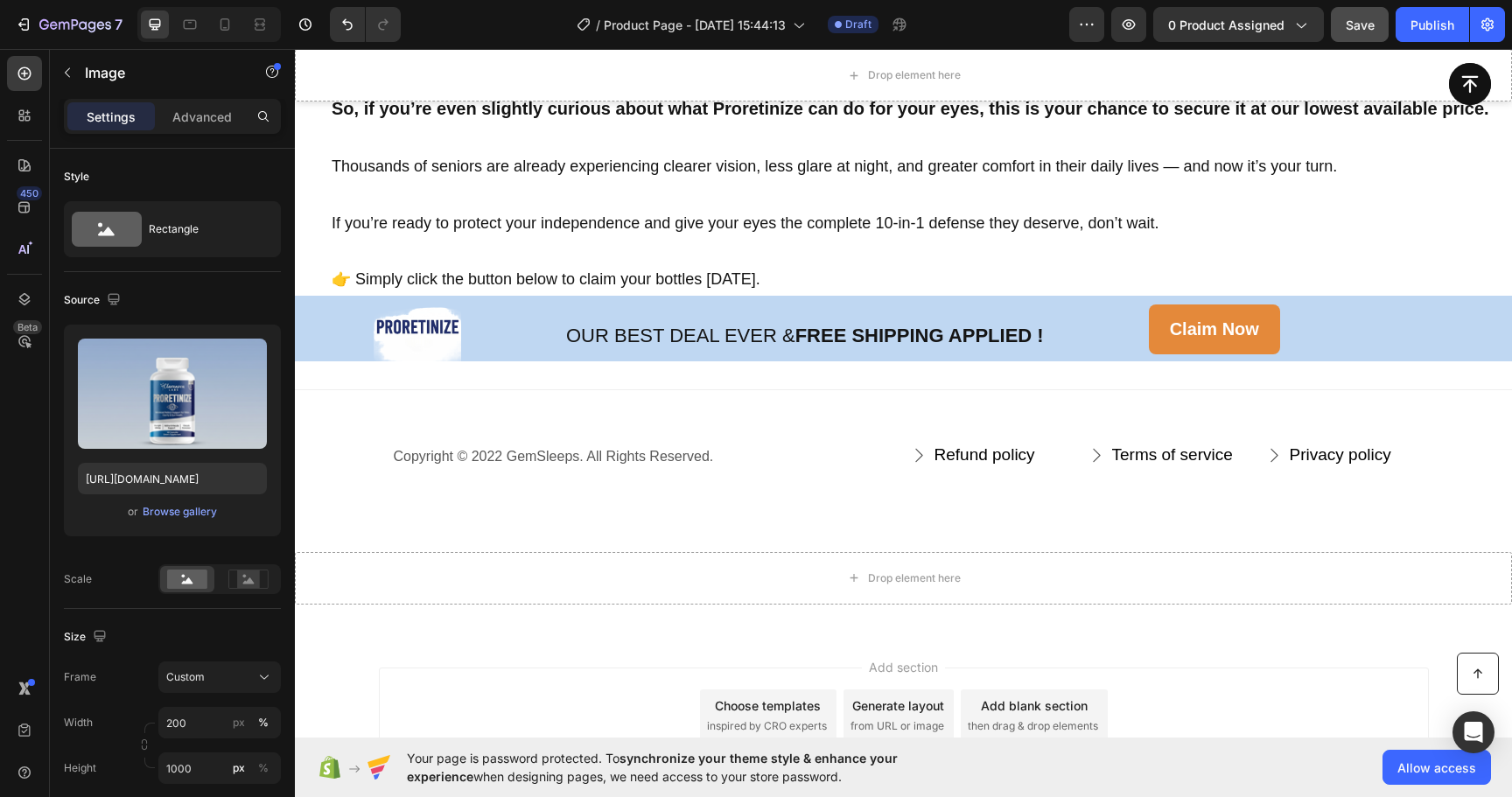
scroll to position [10813, 0]
